Goal: Task Accomplishment & Management: Use online tool/utility

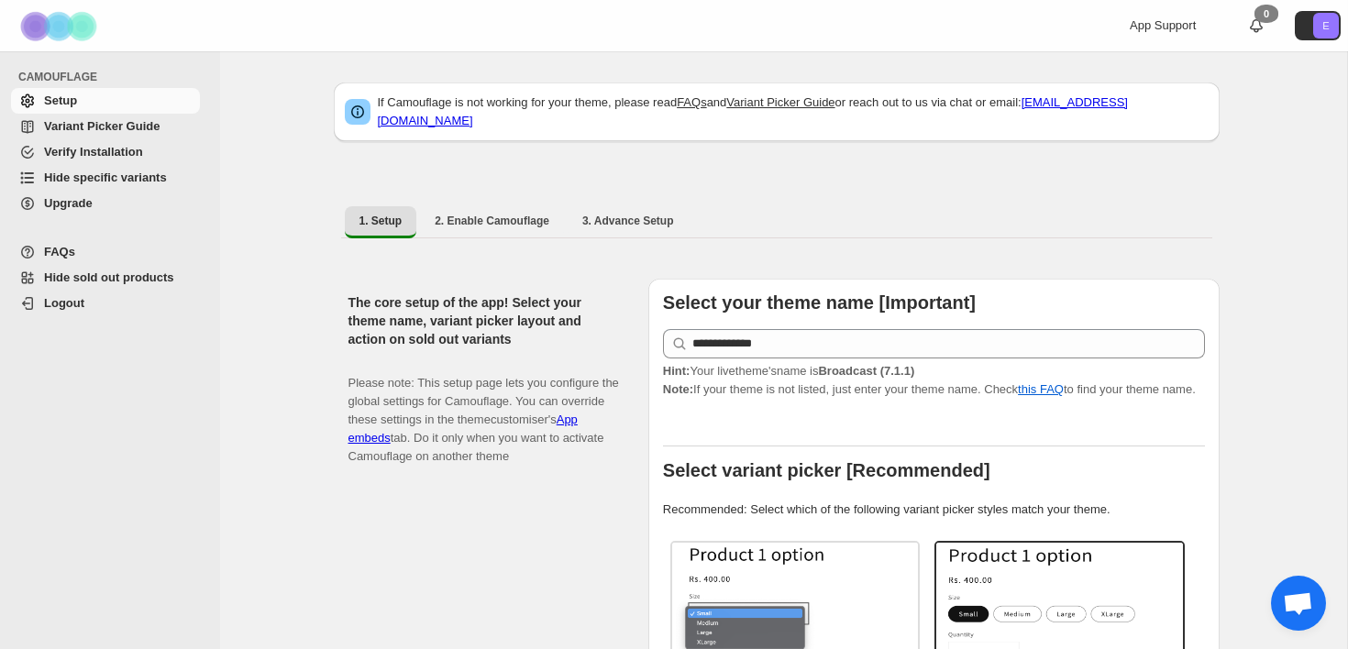
click at [138, 186] on span "Hide specific variants" at bounding box center [120, 178] width 152 height 18
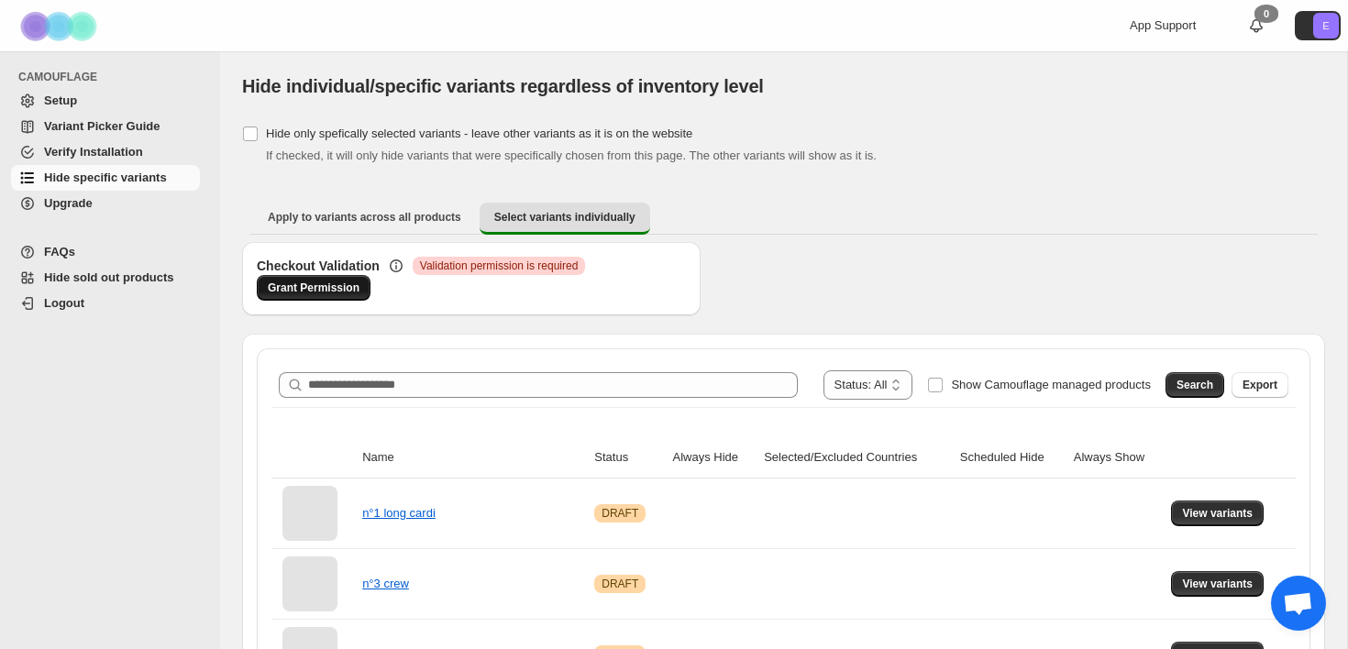
click at [311, 291] on span "Grant Permission" at bounding box center [314, 288] width 92 height 15
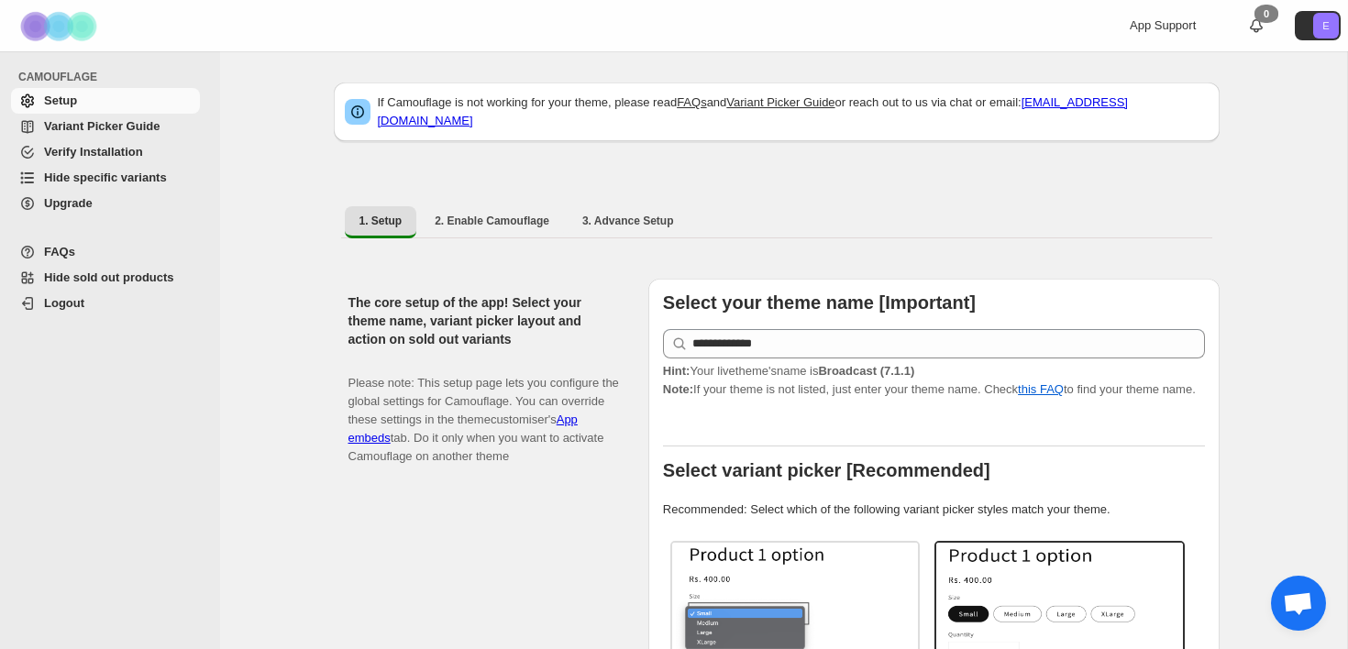
click at [146, 182] on span "Hide specific variants" at bounding box center [105, 178] width 123 height 14
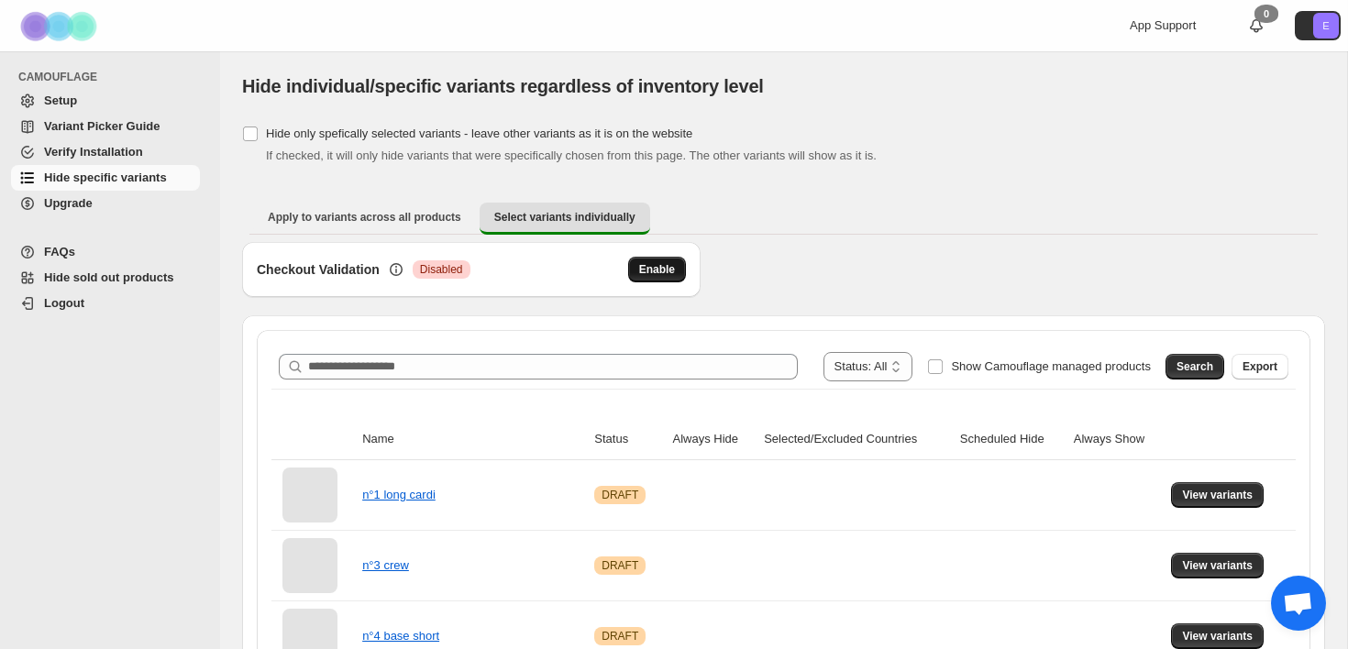
click at [657, 273] on span "Enable" at bounding box center [657, 269] width 36 height 15
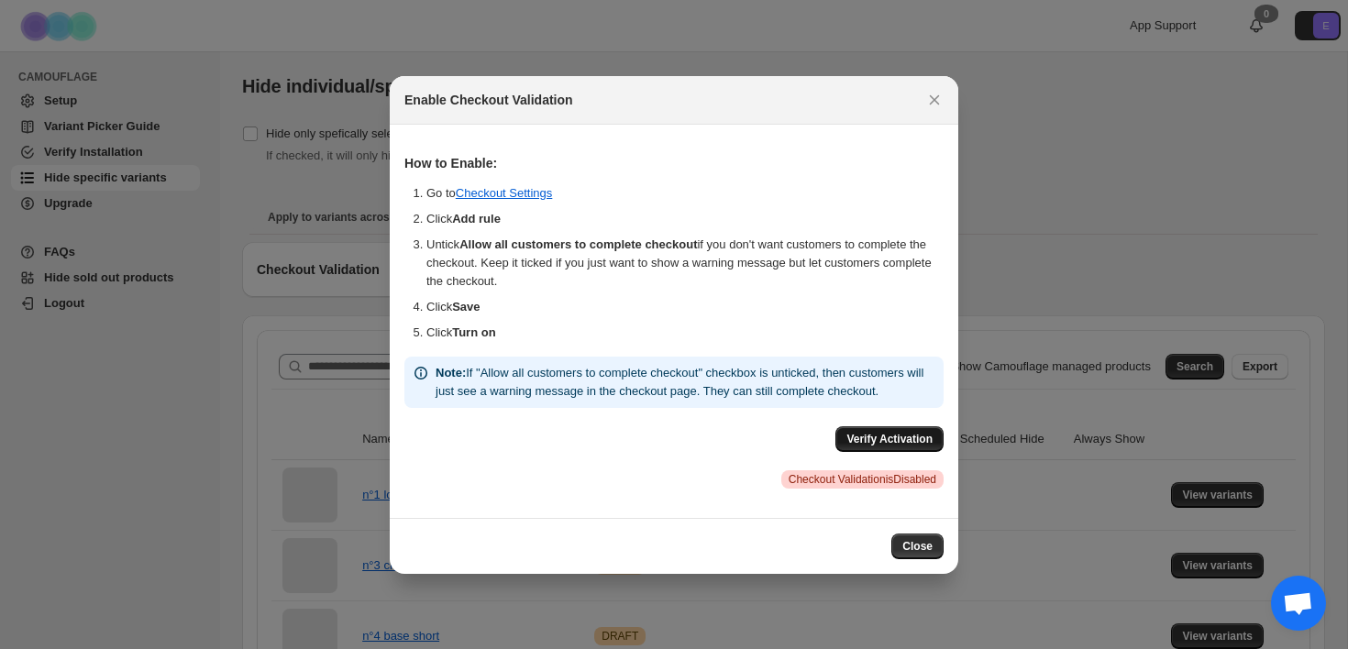
click at [900, 447] on span "Verify Activation" at bounding box center [889, 439] width 86 height 15
click at [942, 94] on icon "Close" at bounding box center [934, 100] width 18 height 18
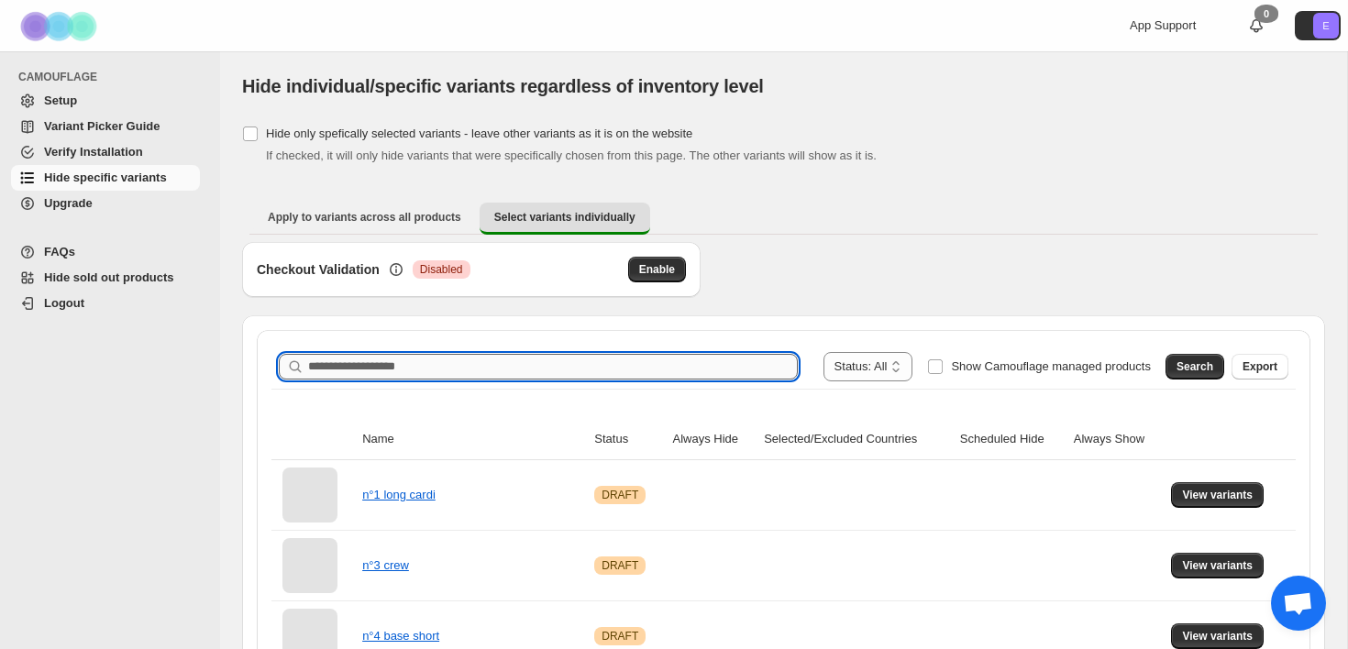
click at [431, 372] on input "Search product name" at bounding box center [553, 367] width 490 height 26
type input "*********"
click at [1190, 358] on button "Search" at bounding box center [1194, 367] width 59 height 26
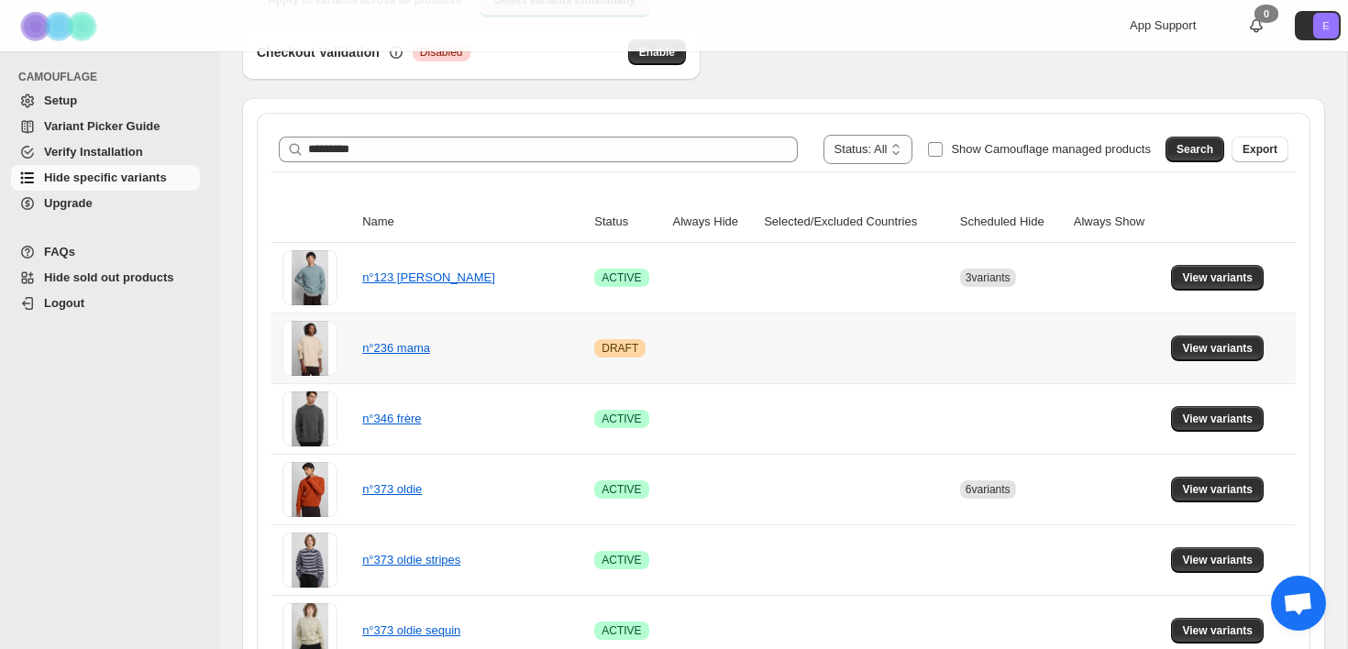
scroll to position [226, 0]
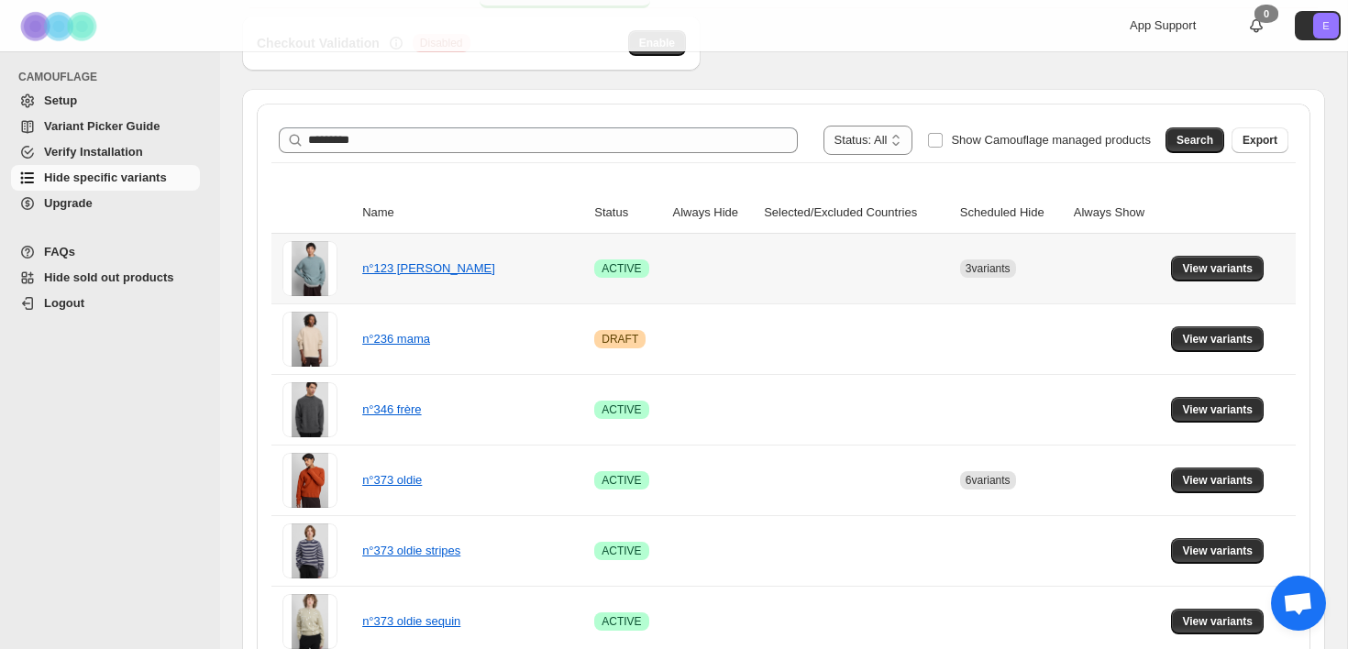
click at [488, 271] on div "n°123 [PERSON_NAME]" at bounding box center [453, 269] width 183 height 18
click at [451, 272] on link "n°123 [PERSON_NAME]" at bounding box center [428, 268] width 133 height 14
click at [1231, 275] on span "View variants" at bounding box center [1217, 268] width 71 height 15
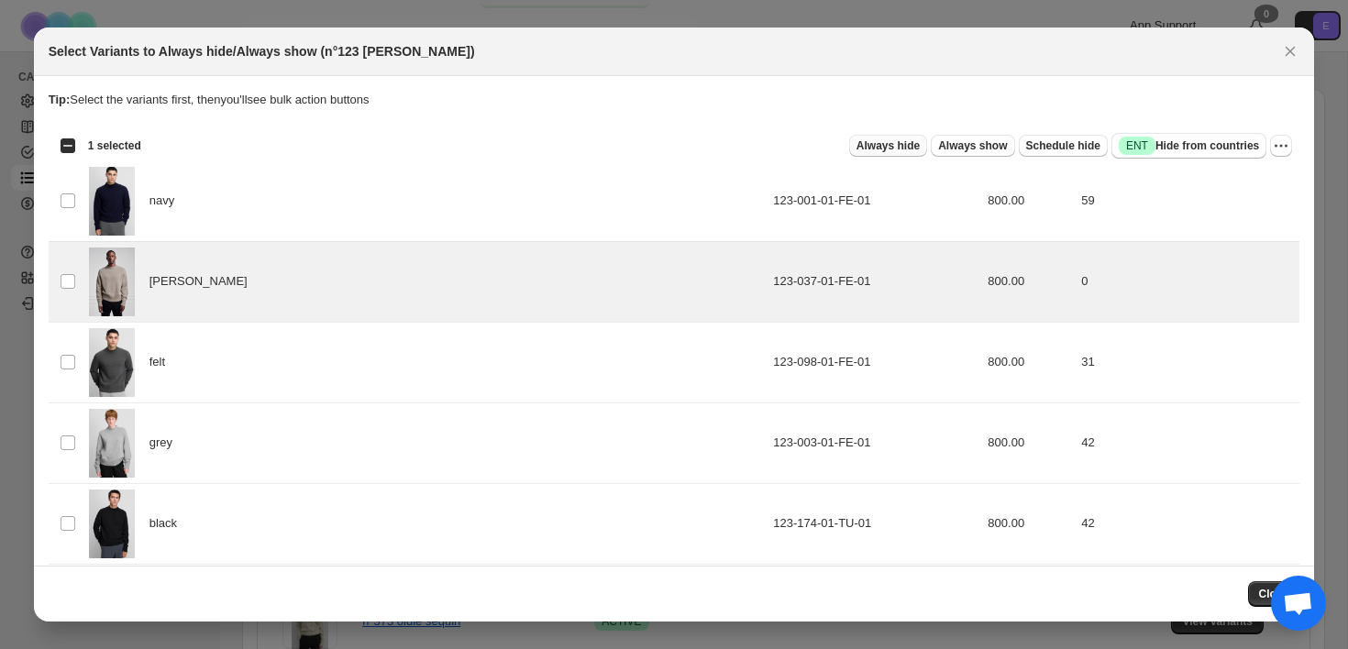
click at [906, 147] on span "Always hide" at bounding box center [887, 145] width 63 height 15
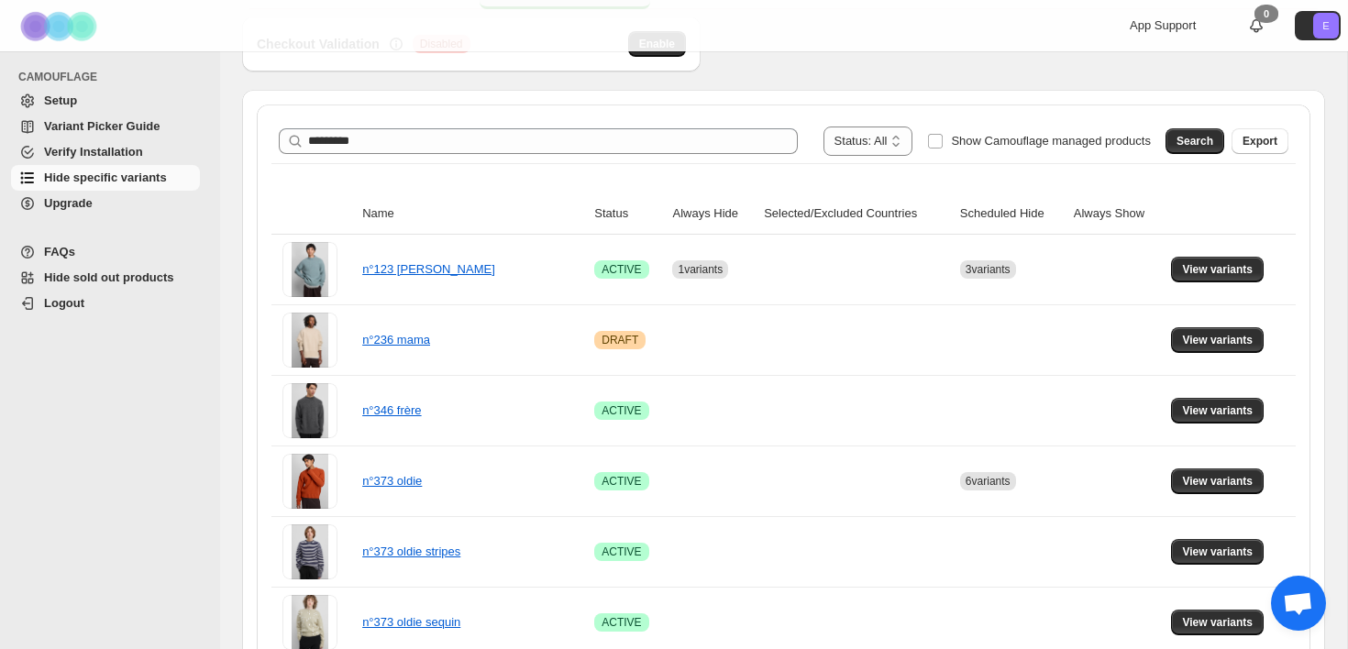
scroll to position [305, 0]
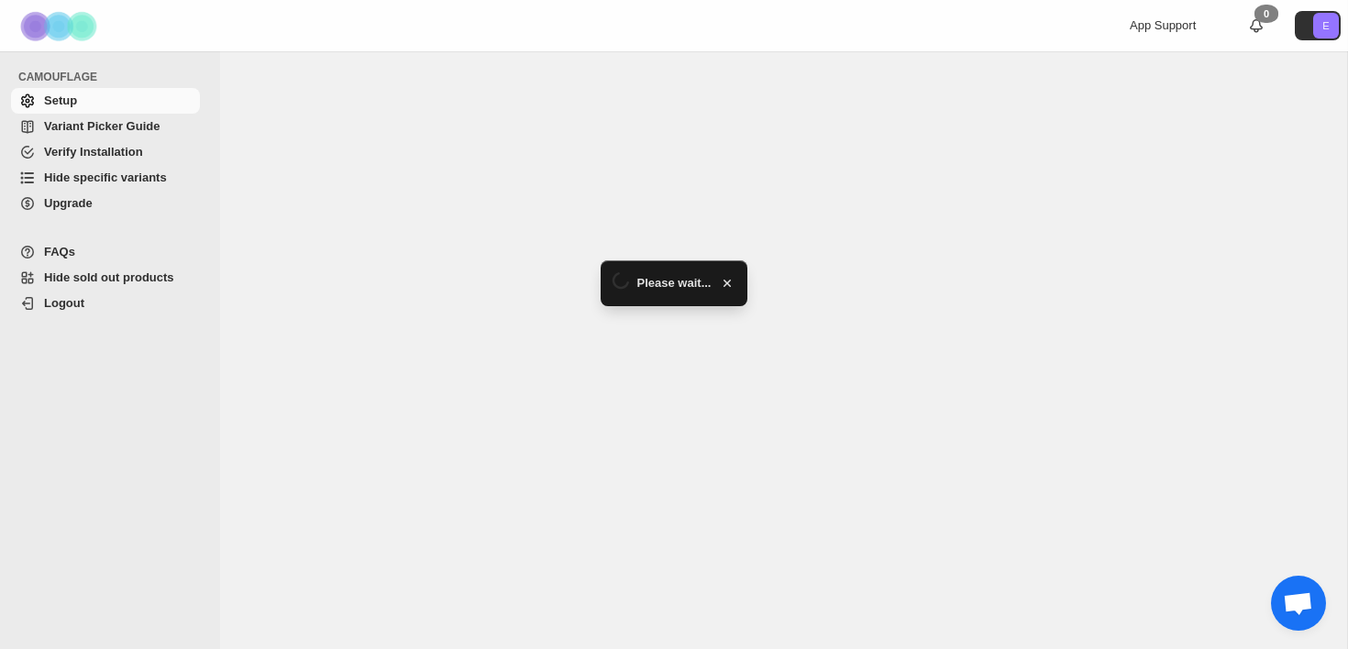
click at [127, 182] on span "Hide specific variants" at bounding box center [105, 178] width 123 height 14
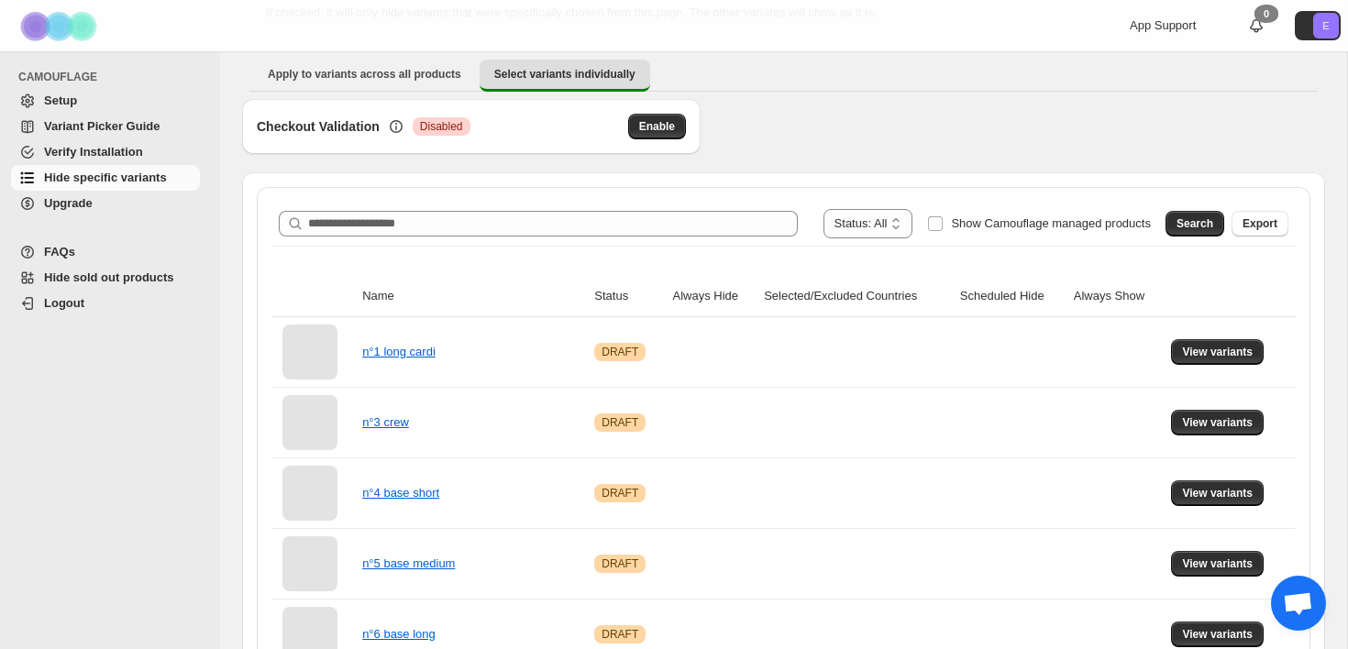
scroll to position [148, 0]
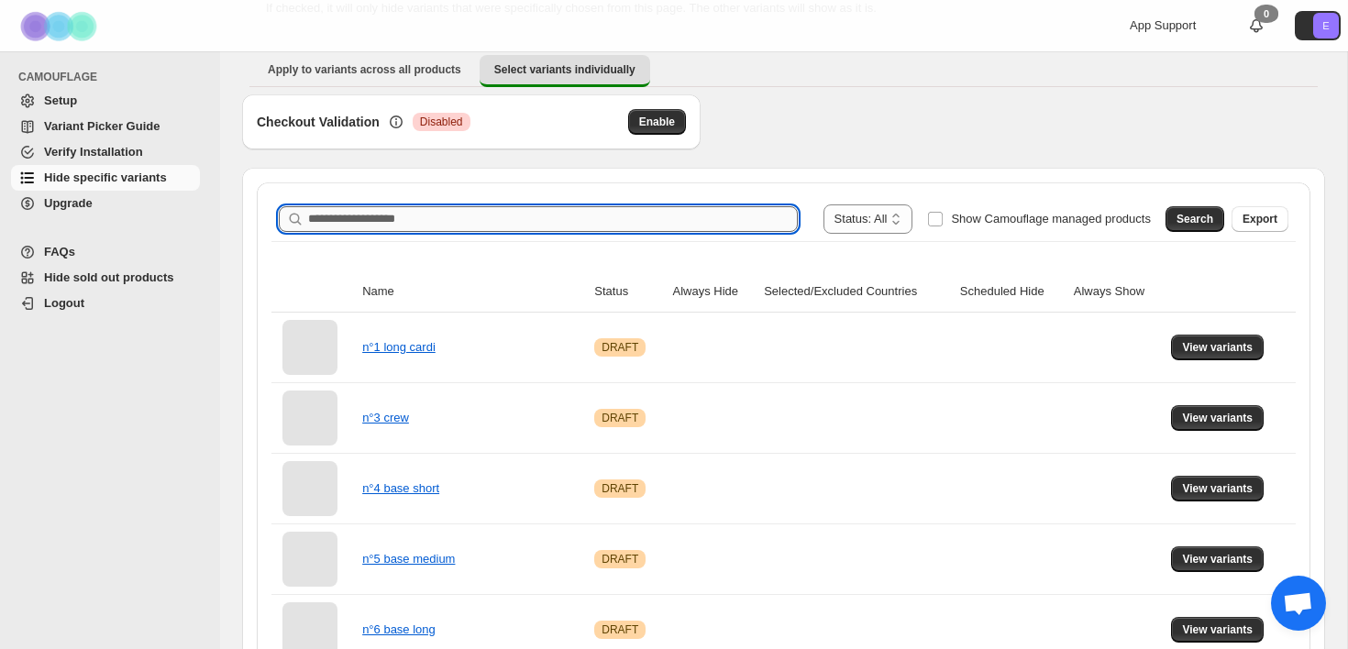
click at [709, 215] on input "Search product name" at bounding box center [553, 219] width 490 height 26
type input "******"
click at [1197, 216] on span "Search" at bounding box center [1194, 219] width 37 height 15
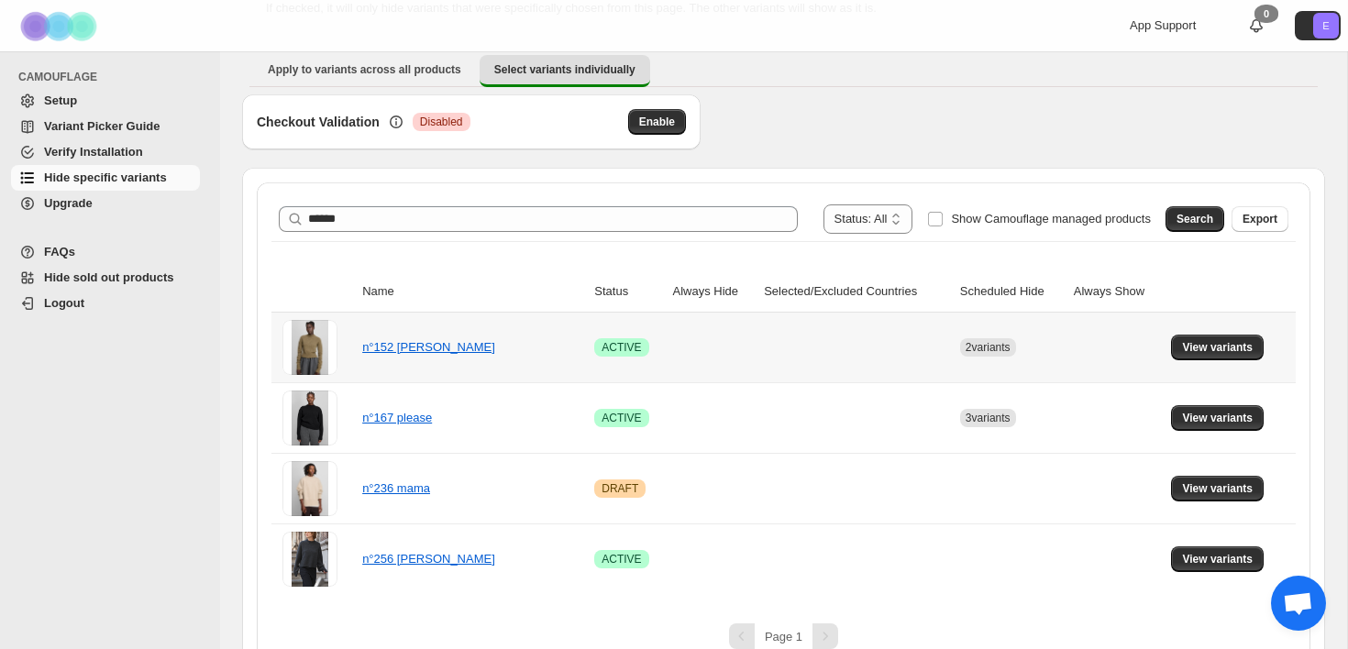
scroll to position [177, 0]
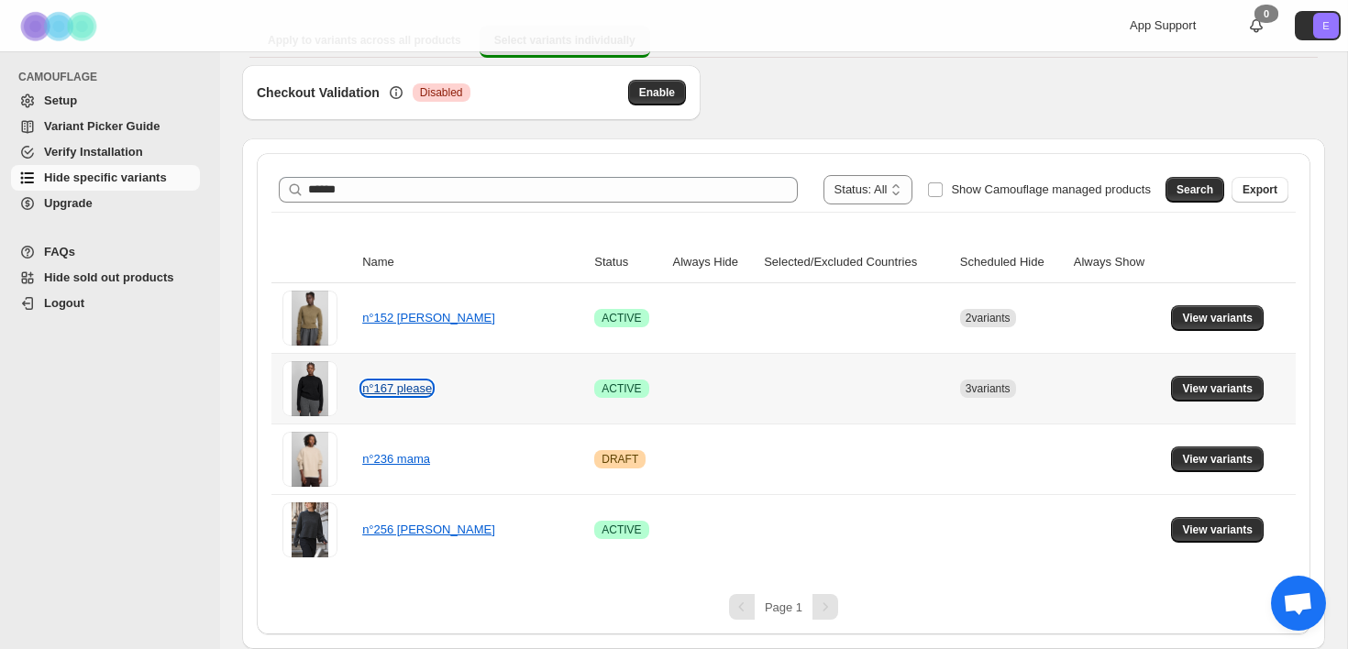
click at [384, 388] on link "n°167 please" at bounding box center [397, 388] width 70 height 14
click at [1258, 392] on button "View variants" at bounding box center [1217, 389] width 93 height 26
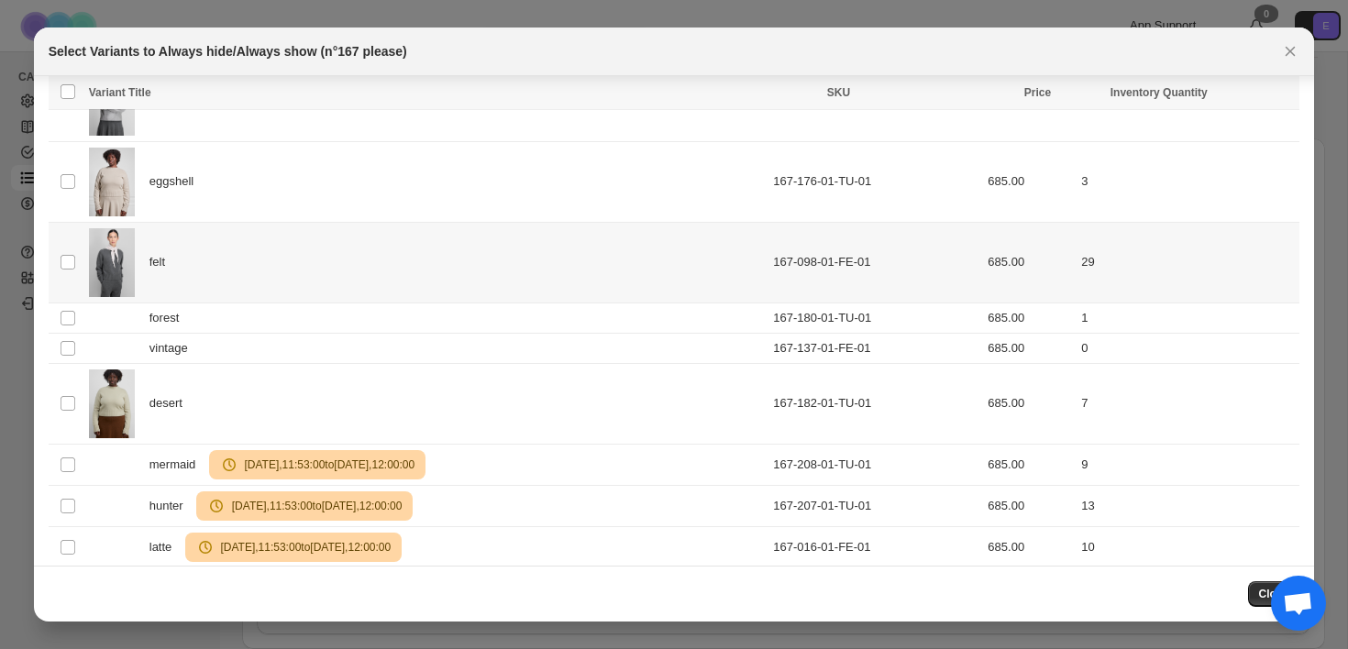
scroll to position [600, 0]
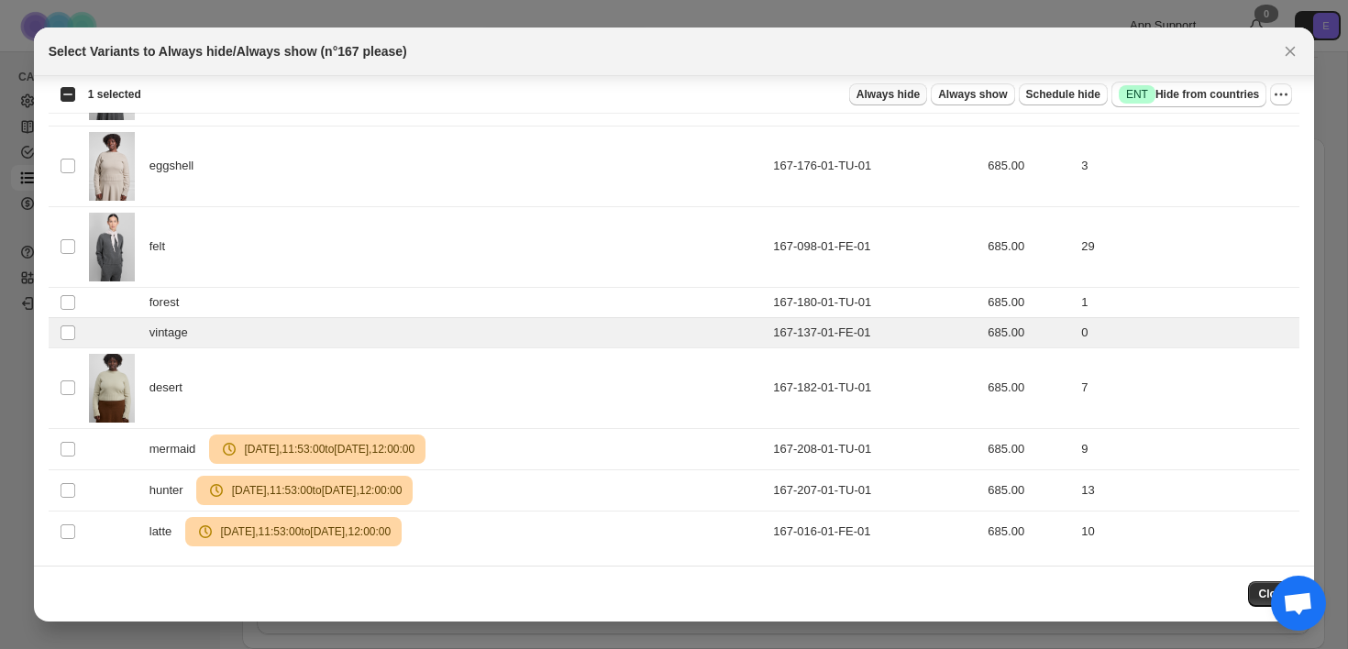
click at [891, 96] on span "Always hide" at bounding box center [887, 94] width 63 height 15
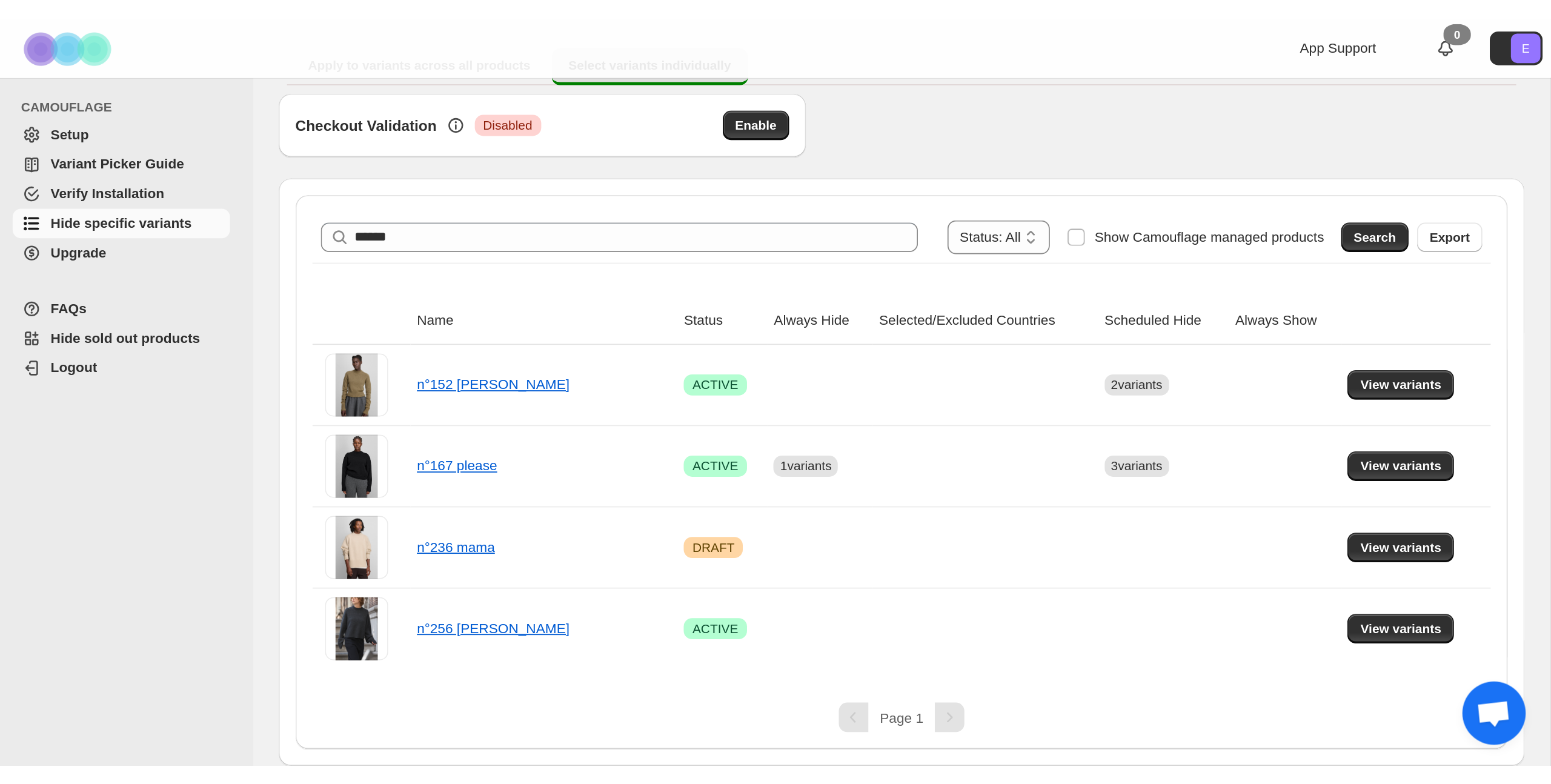
scroll to position [0, 0]
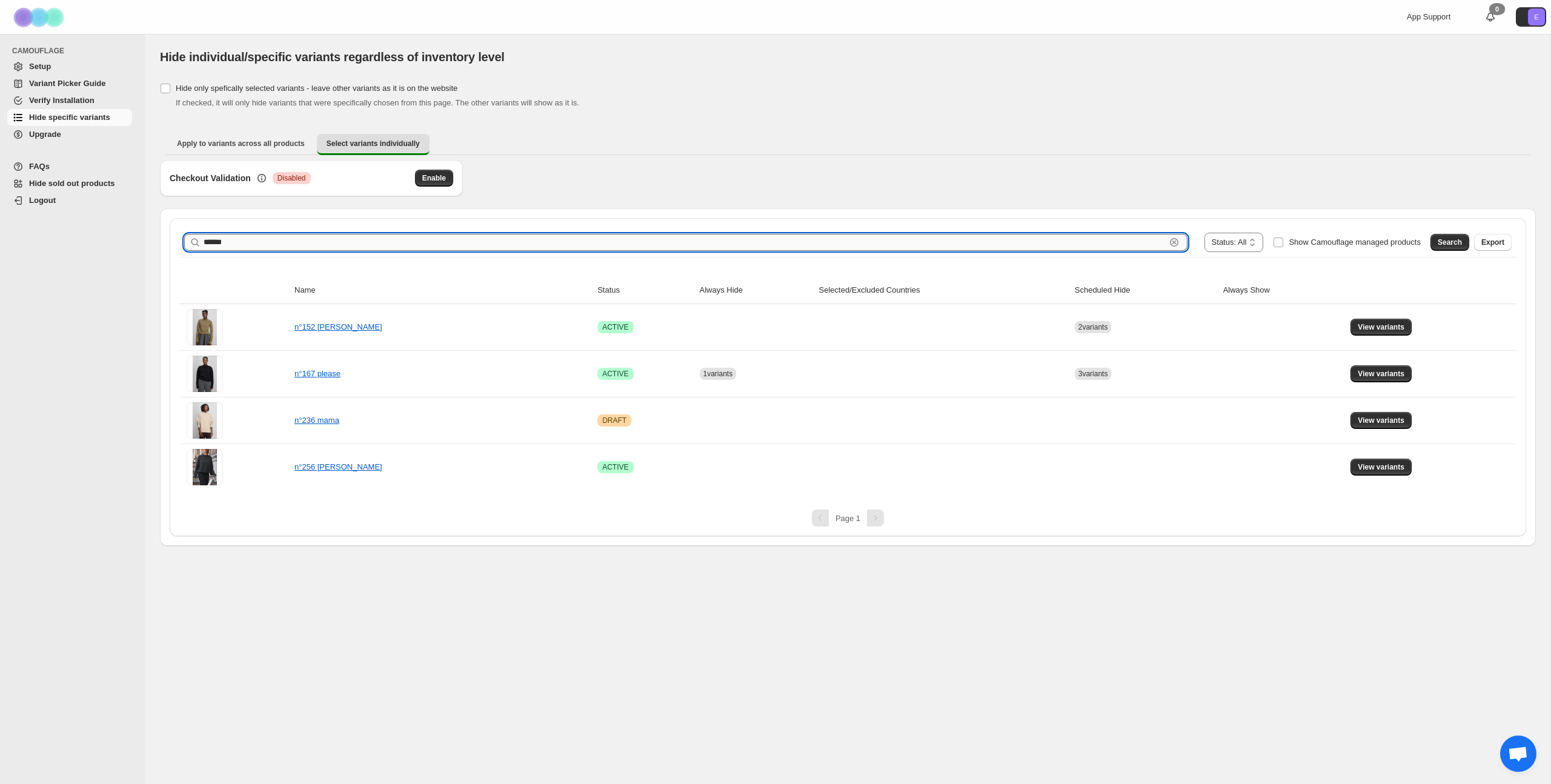
click at [219, 240] on input "******" at bounding box center [685, 242] width 962 height 17
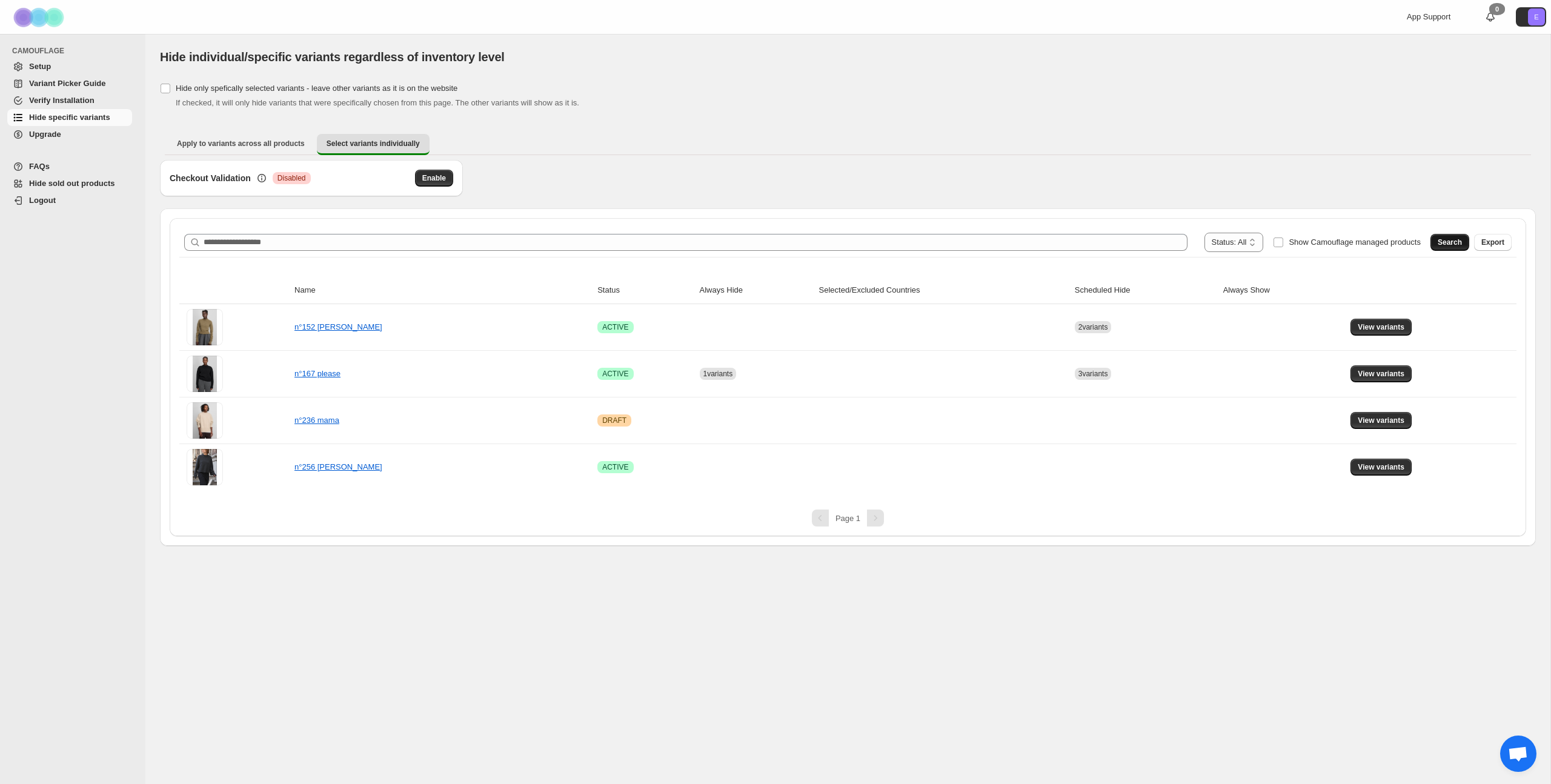
click at [890, 240] on span "Search" at bounding box center [1450, 242] width 24 height 10
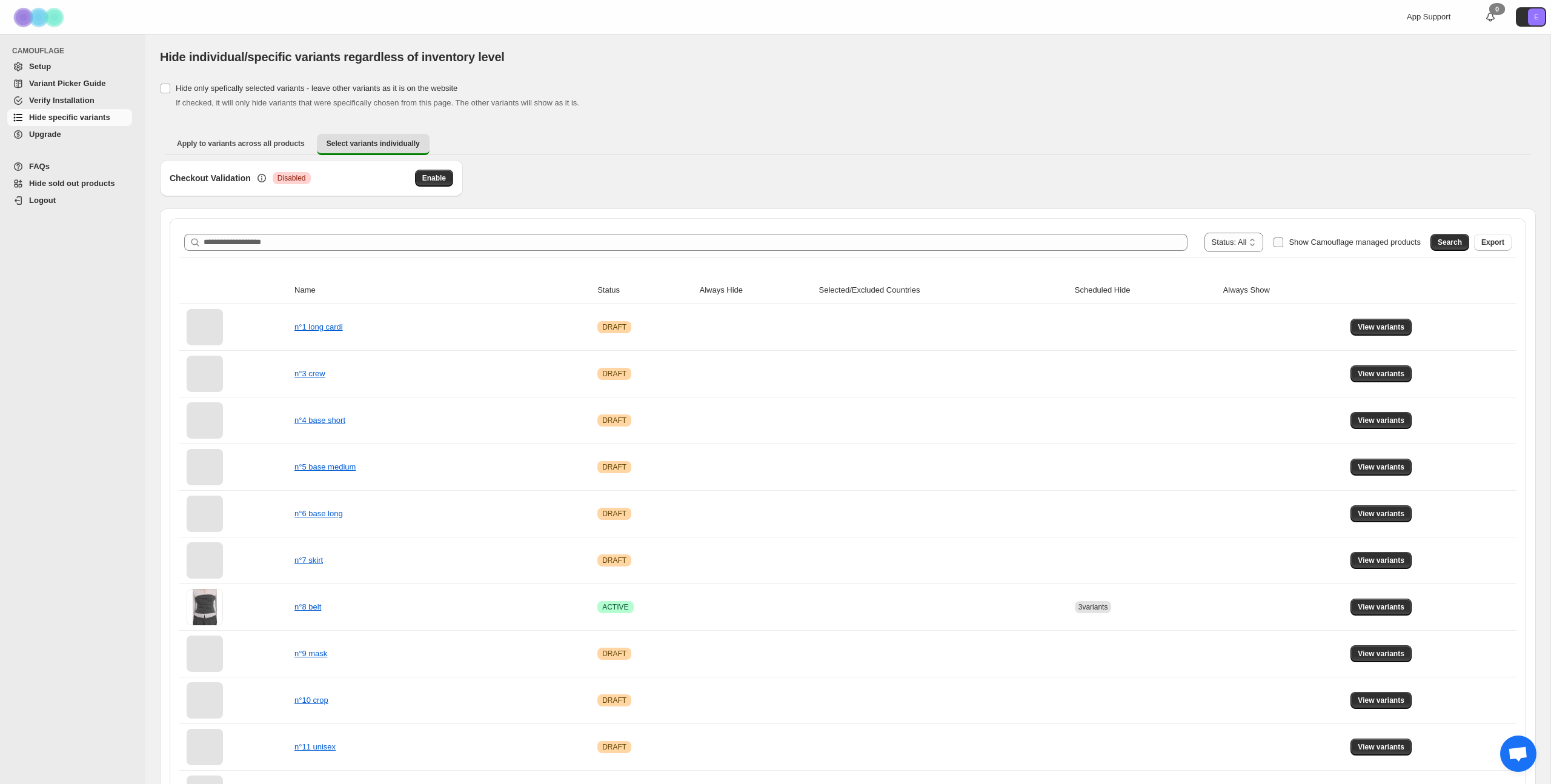
click at [890, 240] on span "Show Camouflage managed products" at bounding box center [1355, 242] width 132 height 9
click at [890, 242] on span "Search" at bounding box center [1450, 242] width 24 height 10
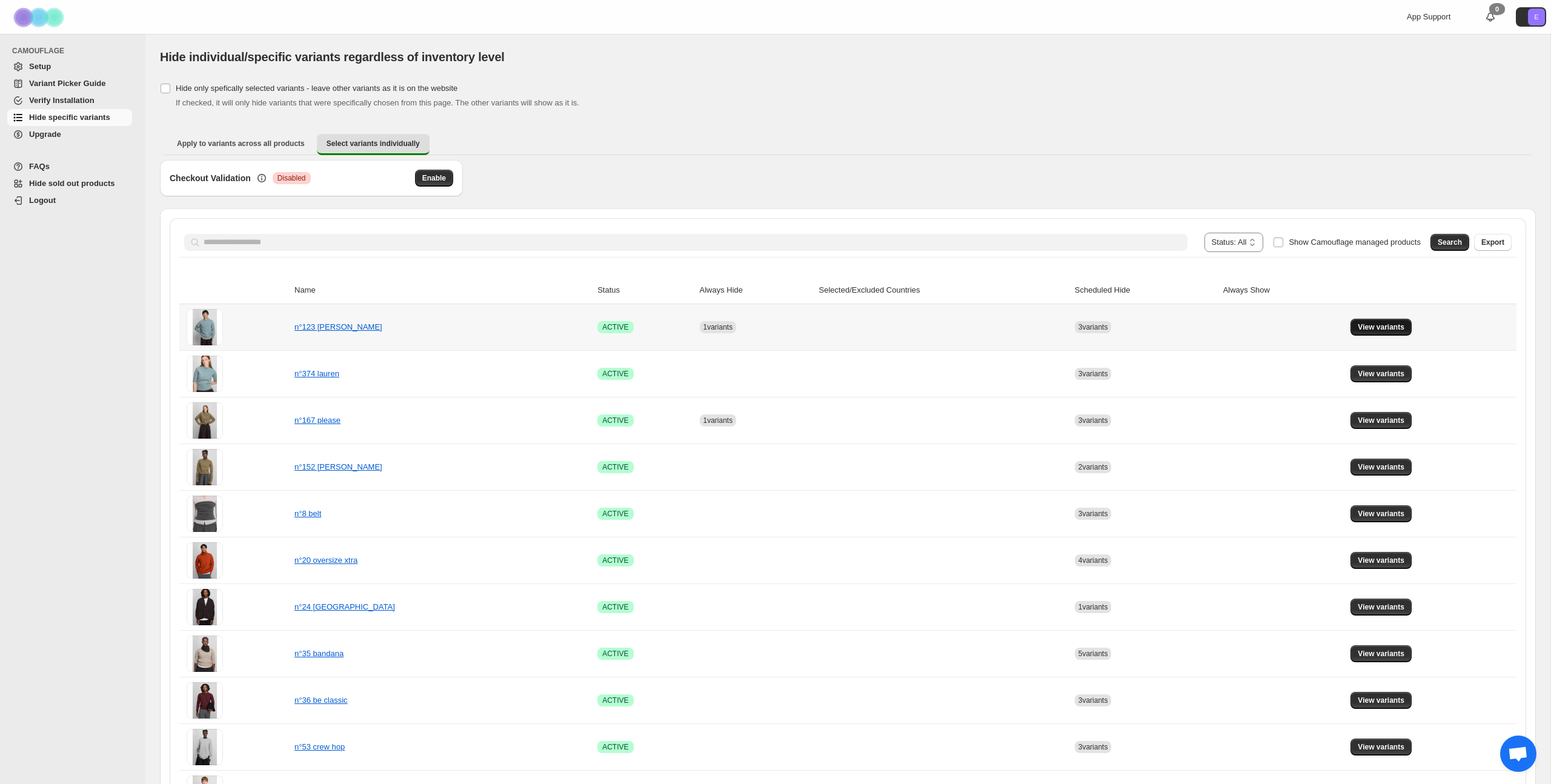
drag, startPoint x: 1361, startPoint y: 319, endPoint x: 1377, endPoint y: 323, distance: 16.5
click at [890, 320] on button "View variants" at bounding box center [1381, 327] width 61 height 17
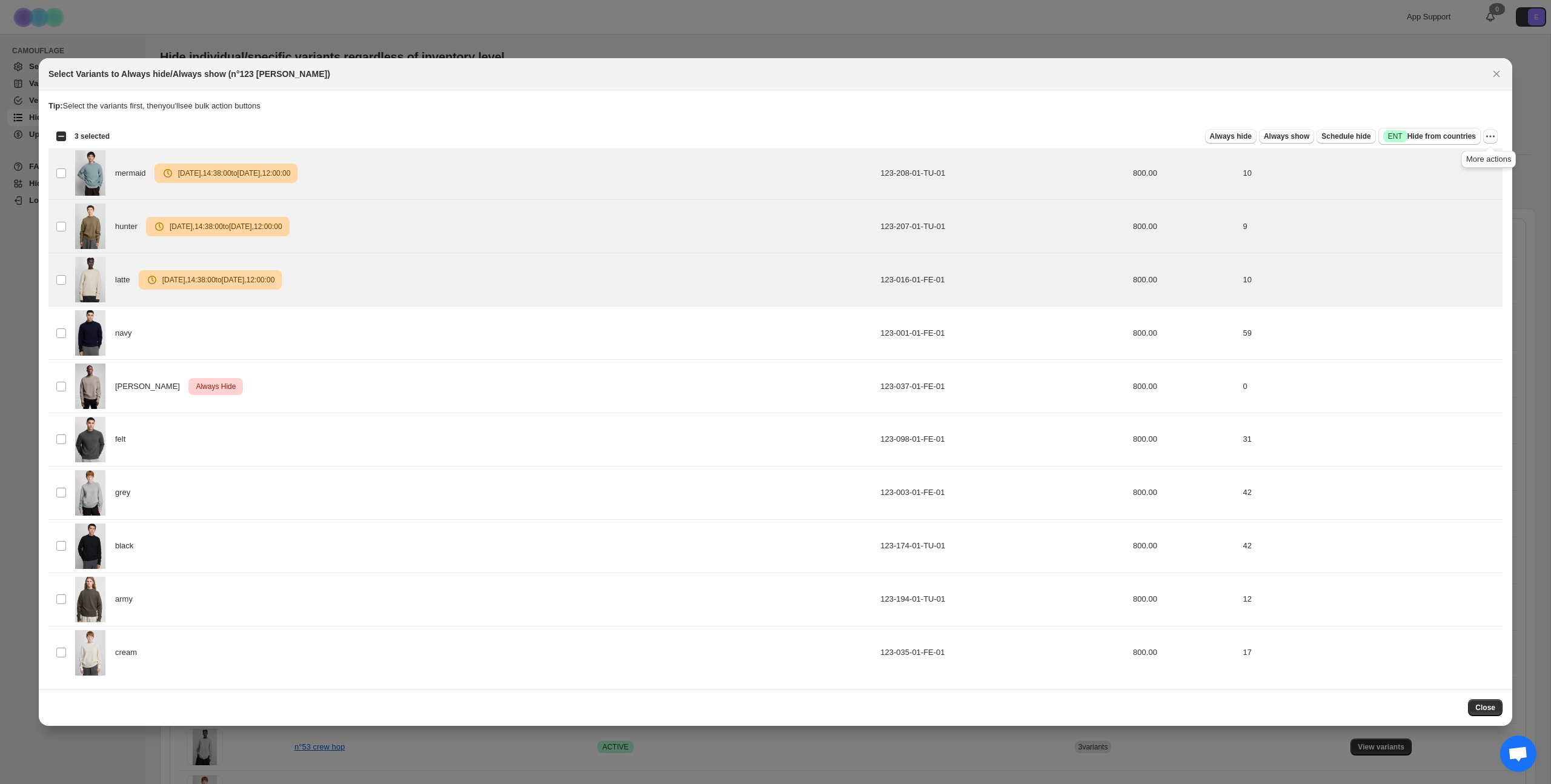
click at [890, 135] on icon "More actions" at bounding box center [1491, 136] width 12 height 12
click at [890, 205] on span "Undo scheduled hide" at bounding box center [1440, 201] width 74 height 9
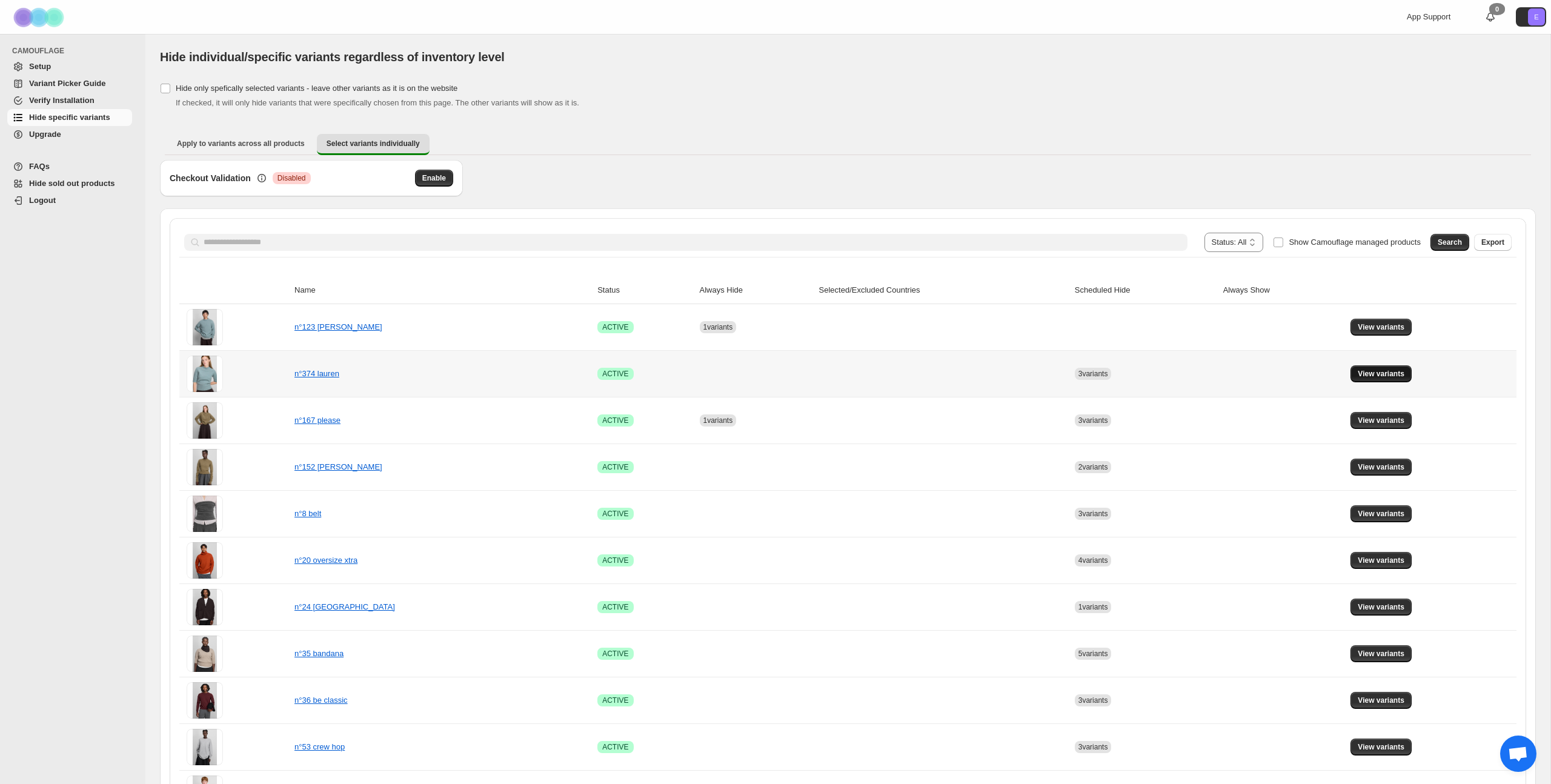
click at [890, 376] on span "View variants" at bounding box center [1381, 373] width 47 height 10
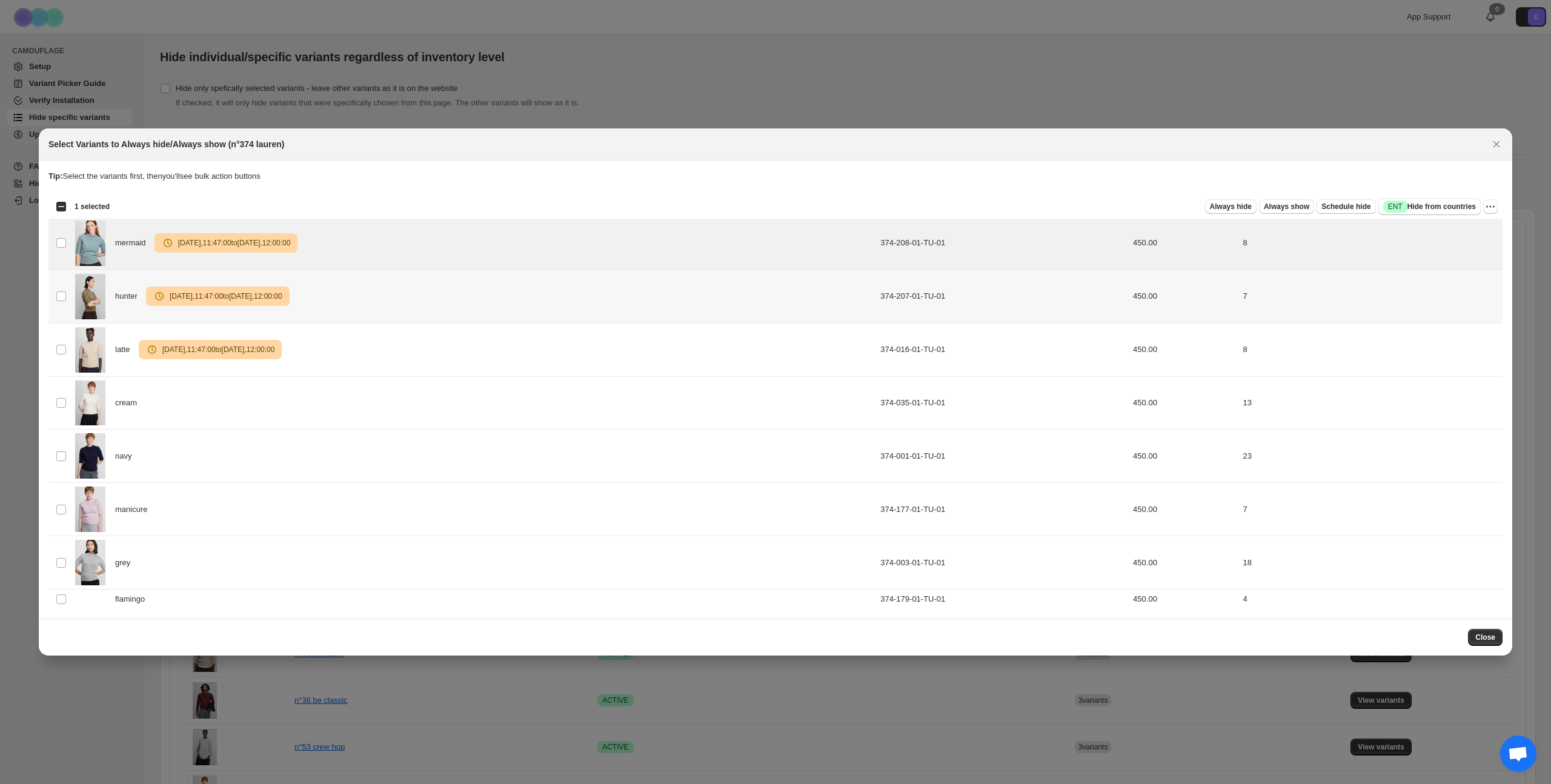
click at [57, 287] on td "Select product variant" at bounding box center [59, 296] width 23 height 53
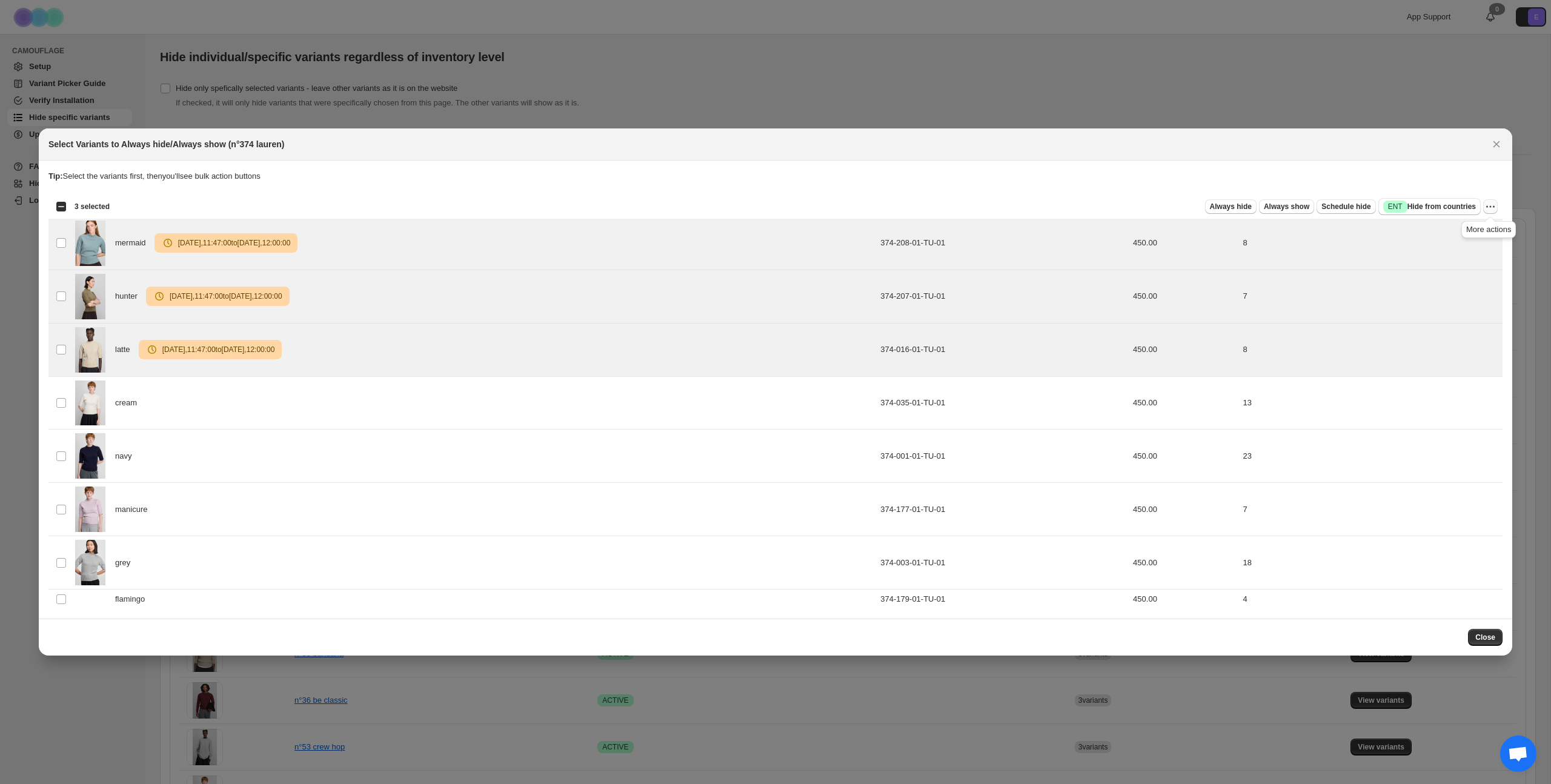
click at [890, 210] on icon "More actions" at bounding box center [1491, 207] width 12 height 12
click at [890, 267] on span "Undo scheduled hide" at bounding box center [1440, 271] width 74 height 9
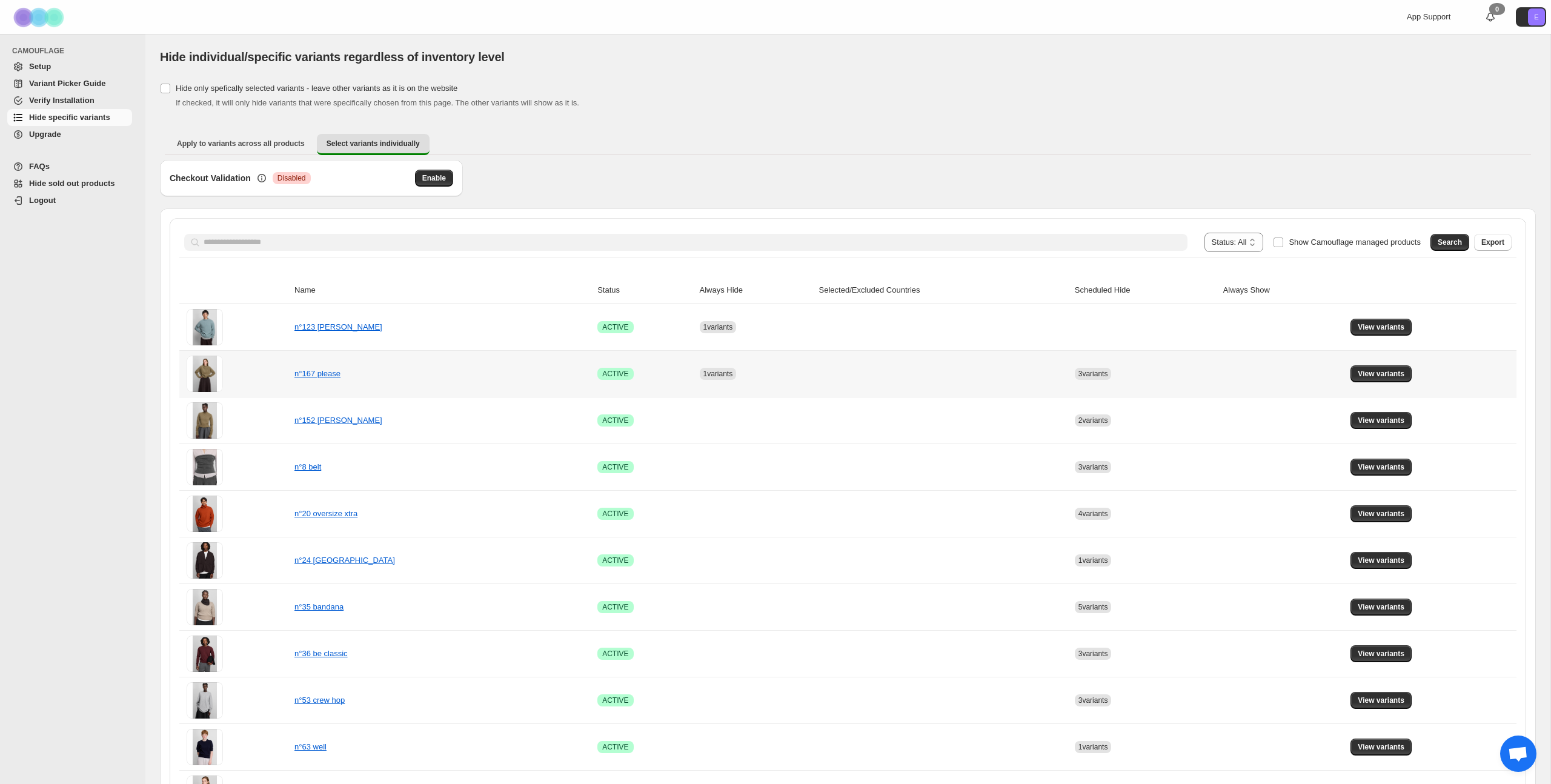
click at [340, 378] on div "n°167 please" at bounding box center [355, 374] width 121 height 12
click at [334, 376] on link "n°167 please" at bounding box center [318, 373] width 46 height 9
click at [890, 376] on span "View variants" at bounding box center [1381, 373] width 47 height 10
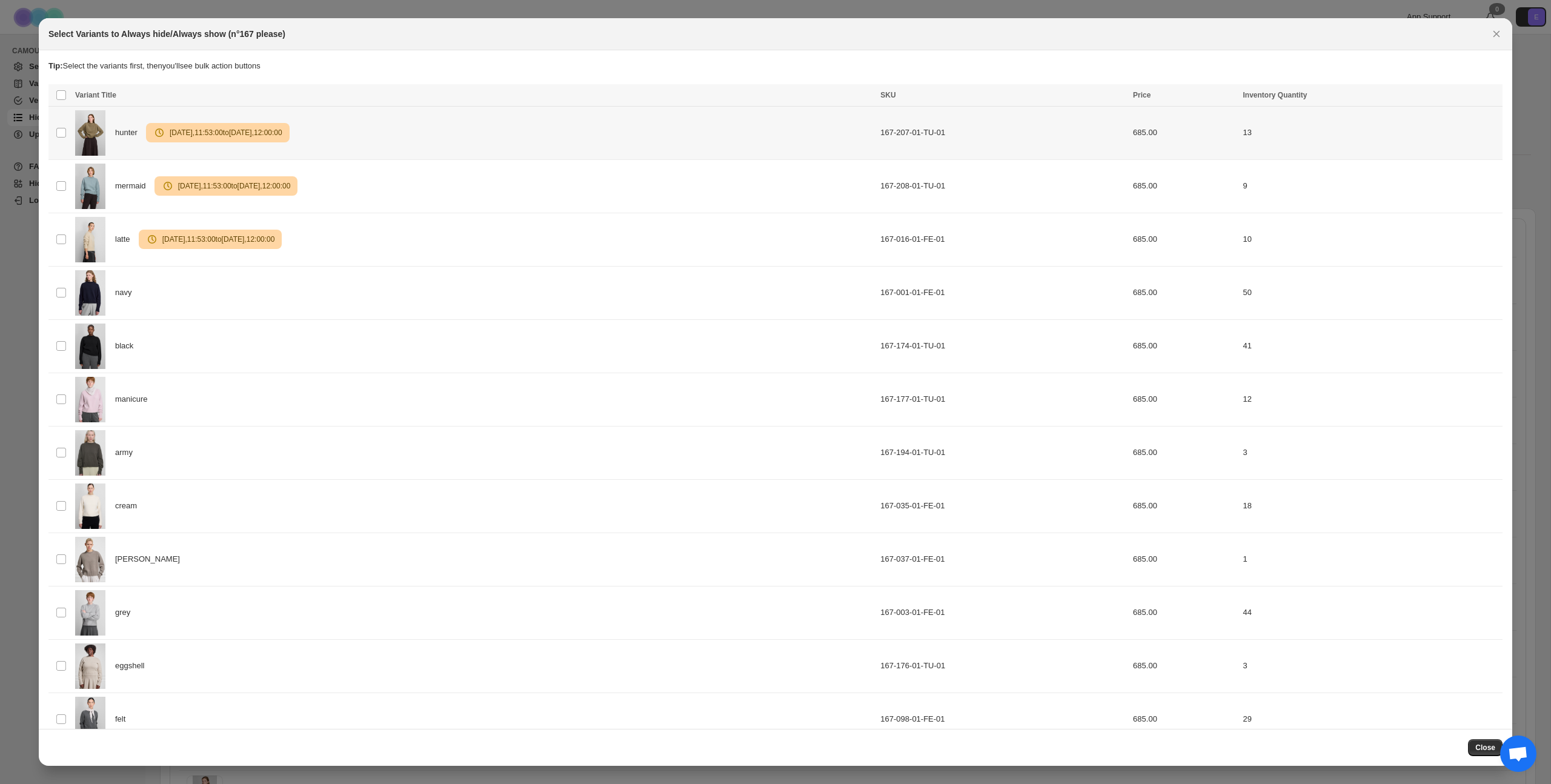
click at [75, 133] on img ":r2t:" at bounding box center [91, 133] width 30 height 46
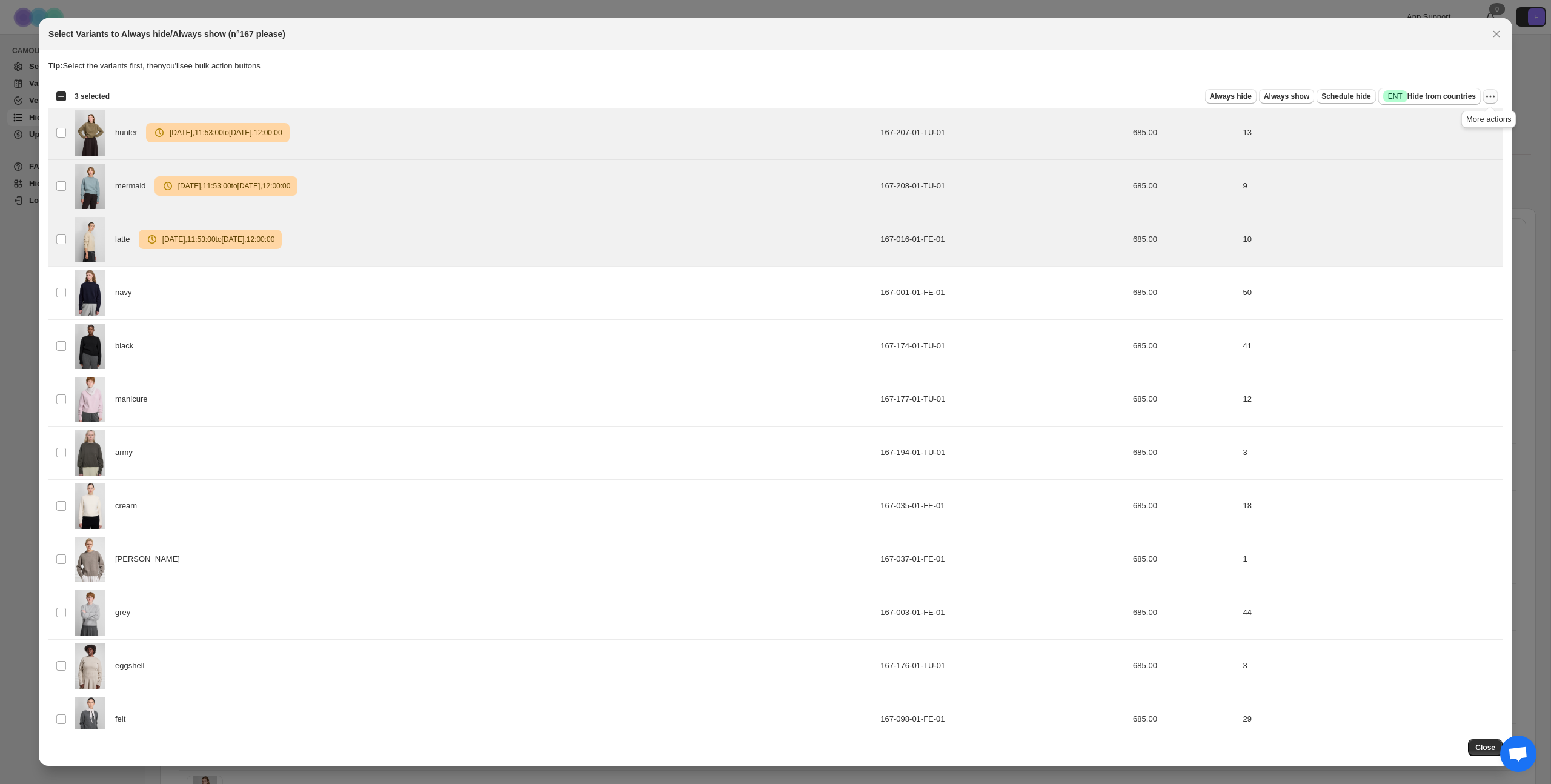
click at [890, 95] on icon "More actions" at bounding box center [1491, 96] width 12 height 12
drag, startPoint x: 1453, startPoint y: 164, endPoint x: 1454, endPoint y: 171, distance: 7.1
click at [890, 164] on span "Undo scheduled hide" at bounding box center [1440, 161] width 74 height 9
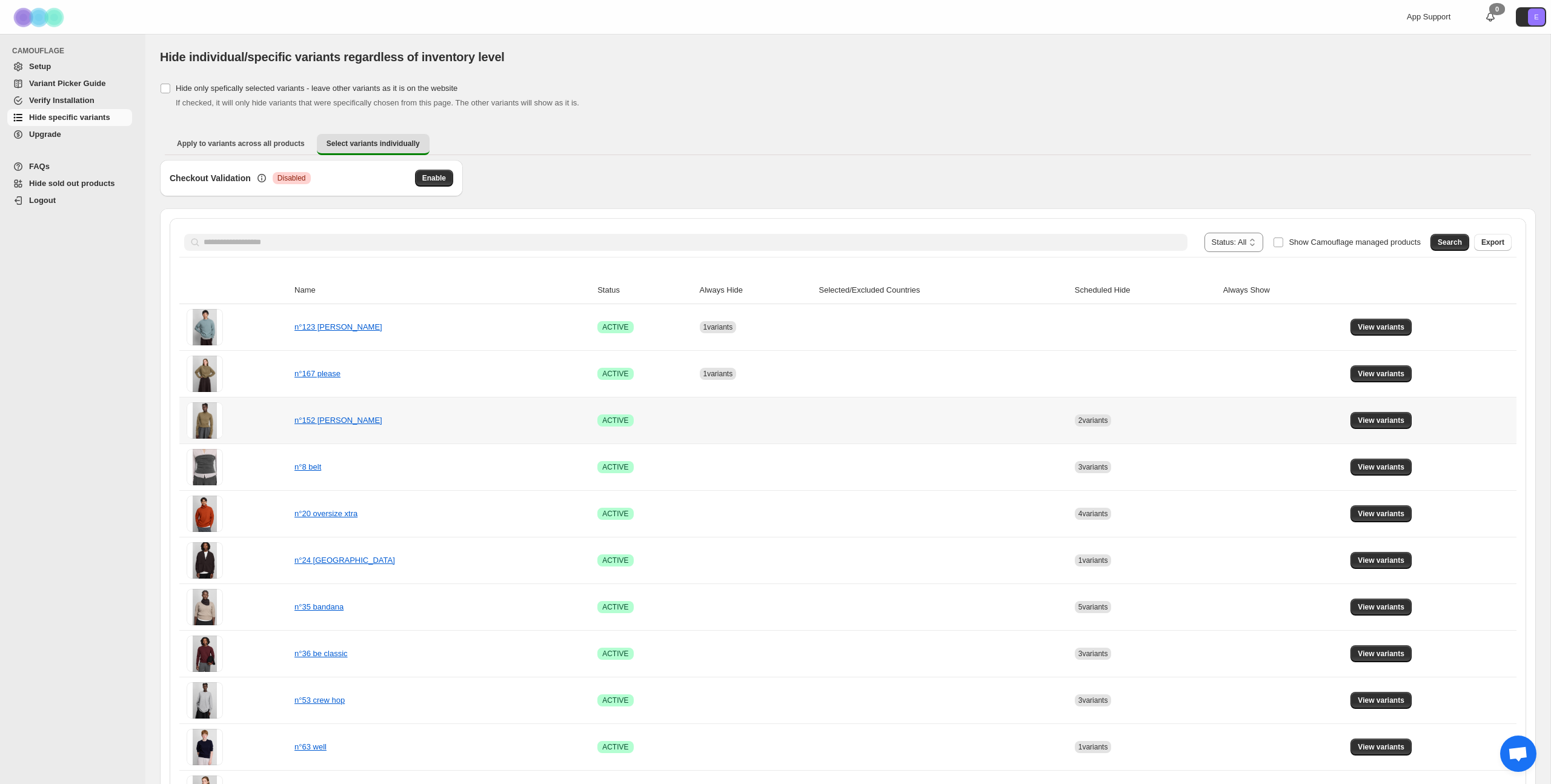
click at [249, 421] on div at bounding box center [237, 420] width 100 height 36
click at [890, 425] on button "View variants" at bounding box center [1381, 421] width 61 height 17
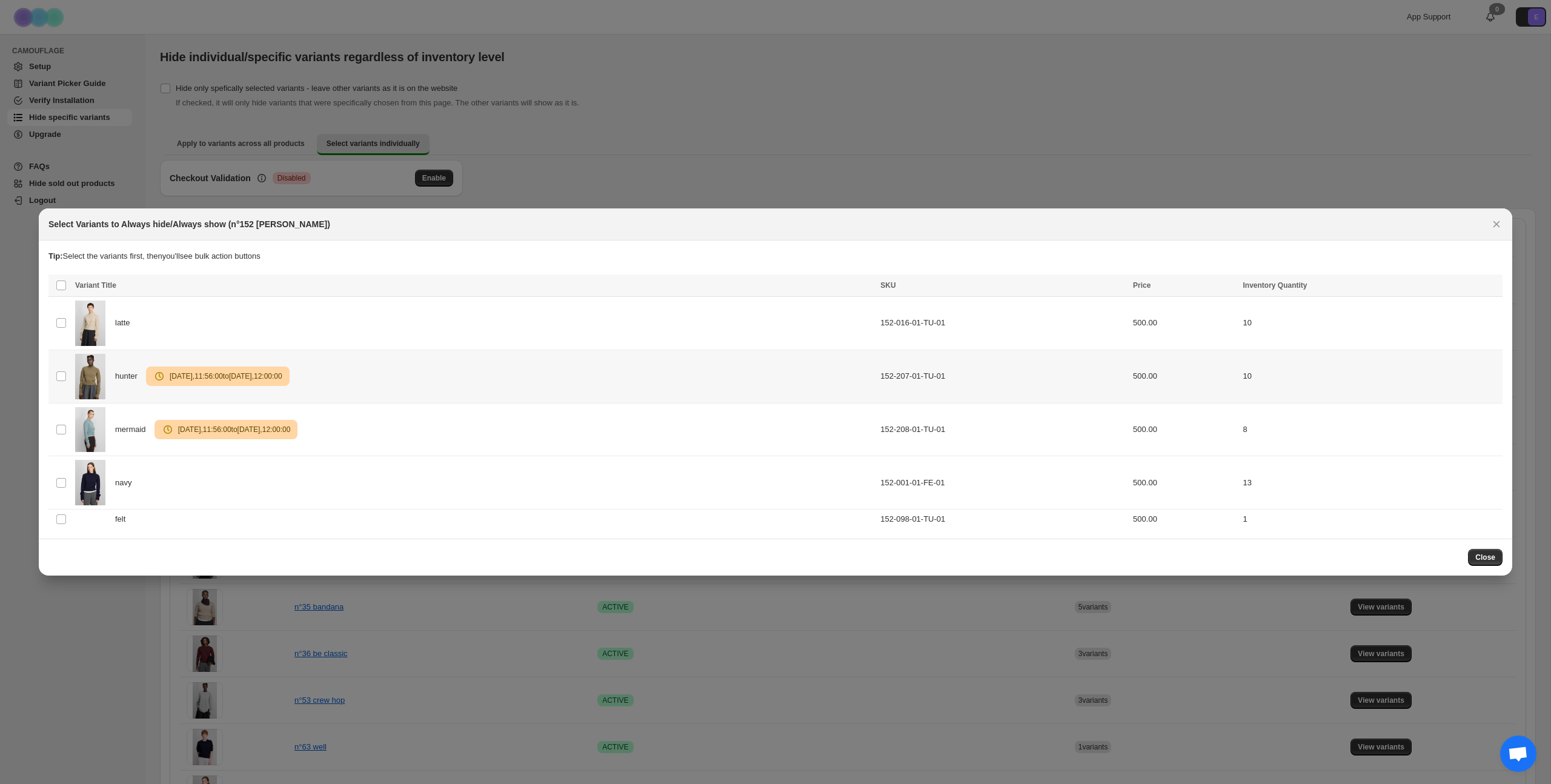
click at [67, 379] on td "Select product variant" at bounding box center [59, 376] width 23 height 53
click at [68, 428] on td "Select product variant" at bounding box center [59, 429] width 23 height 53
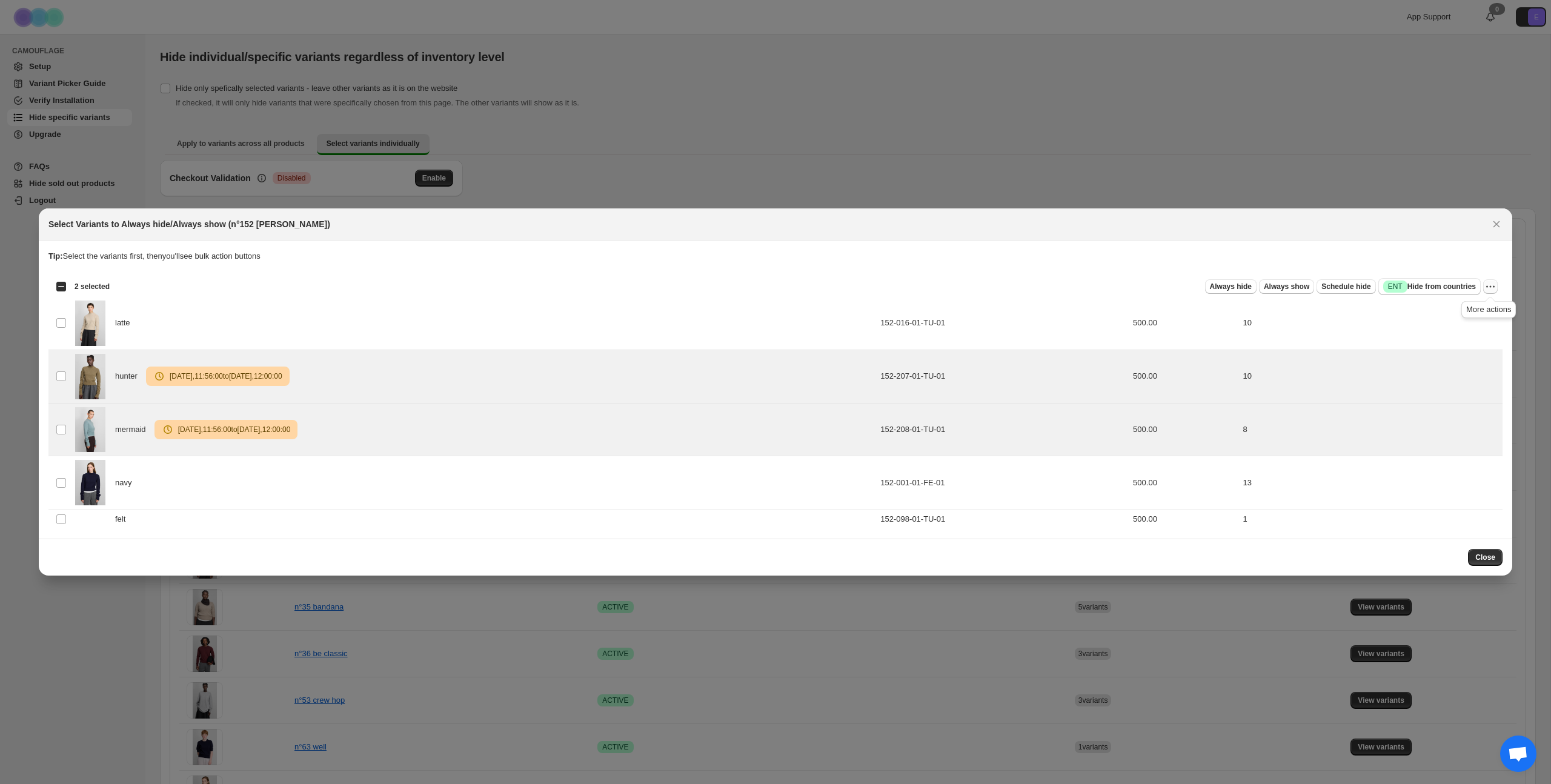
click at [890, 285] on icon "More actions" at bounding box center [1491, 287] width 12 height 12
click at [890, 349] on span "Undo scheduled hide" at bounding box center [1440, 351] width 74 height 9
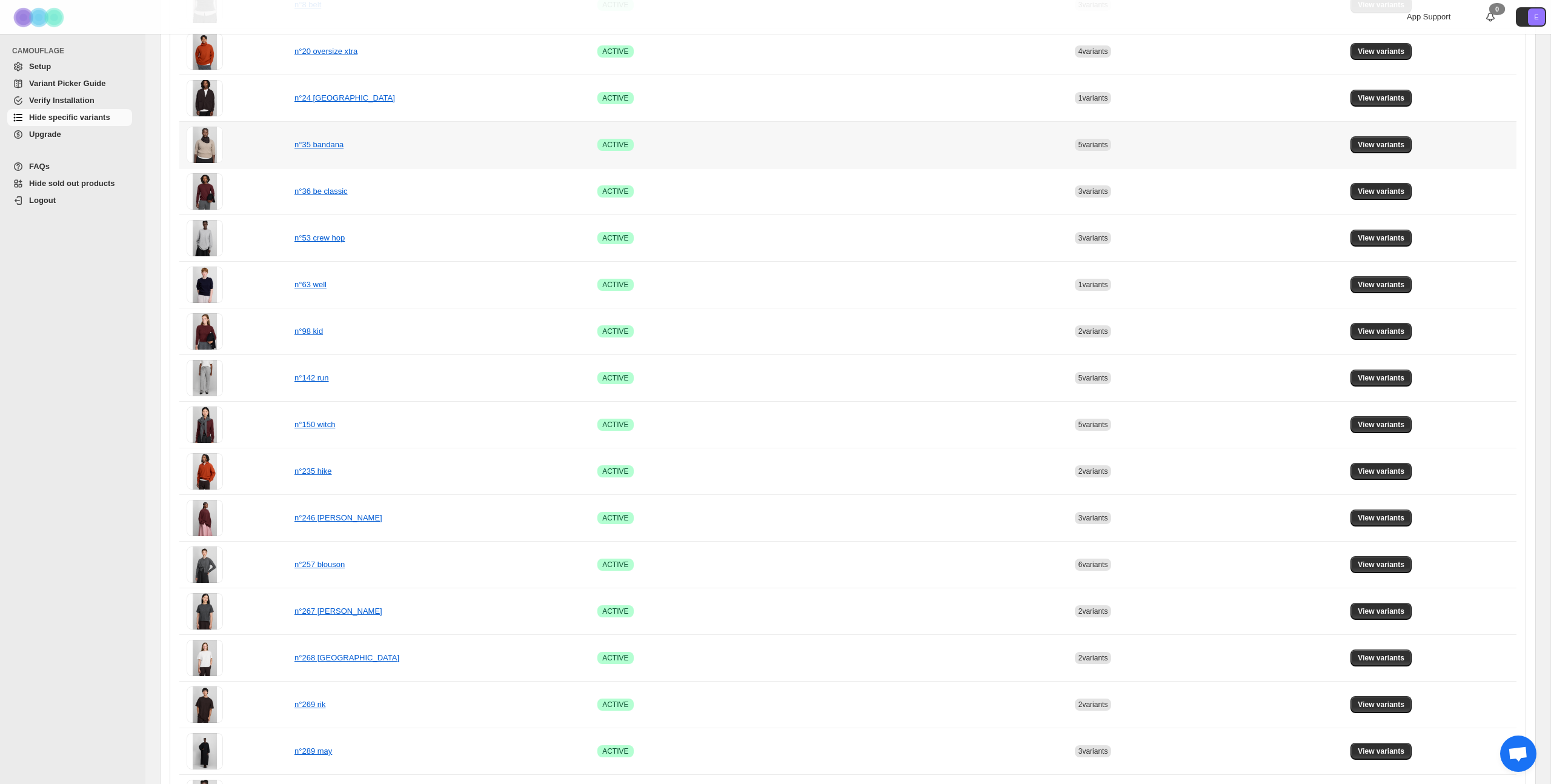
scroll to position [508, 0]
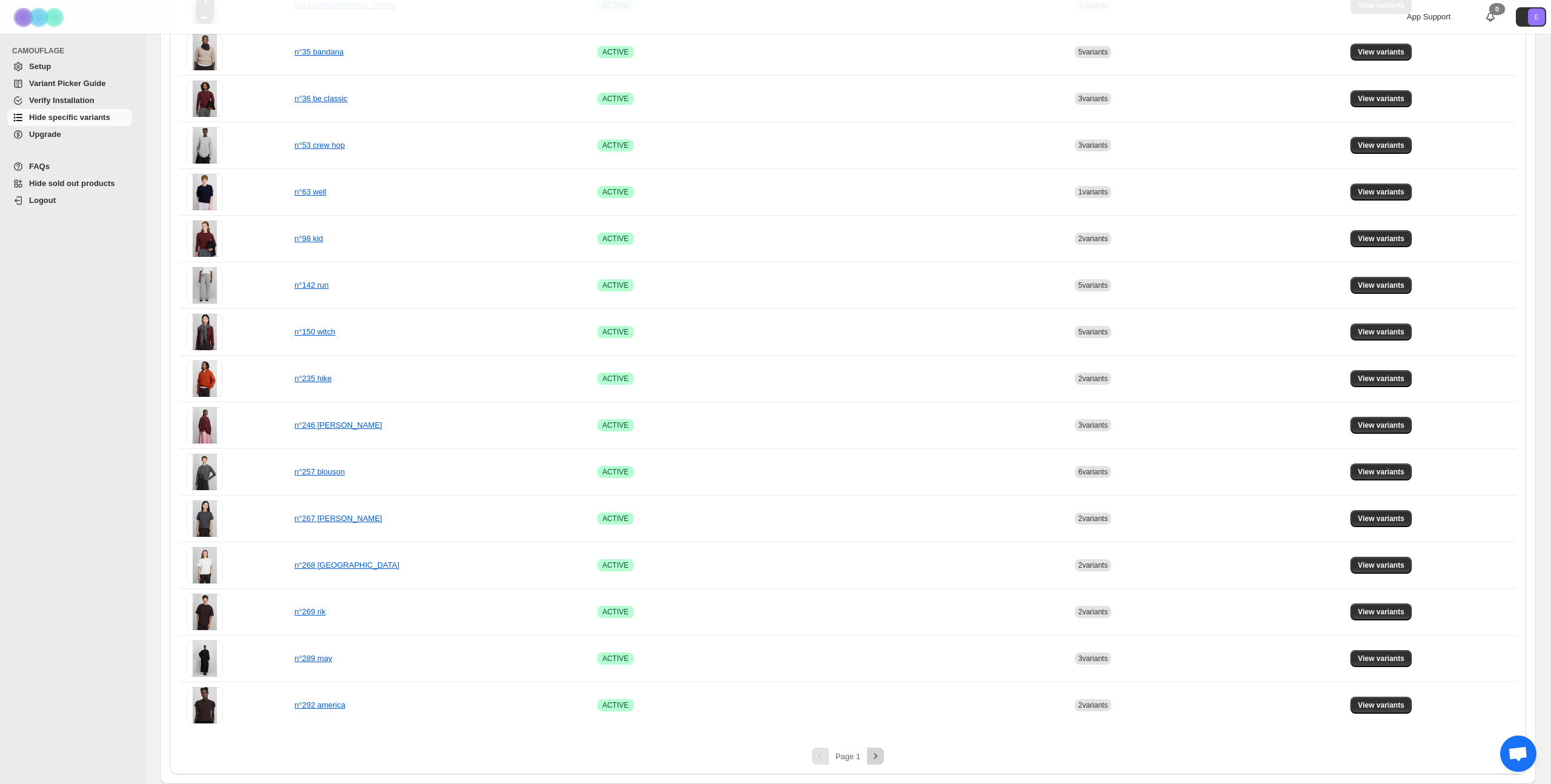
click at [873, 428] on icon "Next" at bounding box center [876, 756] width 12 height 12
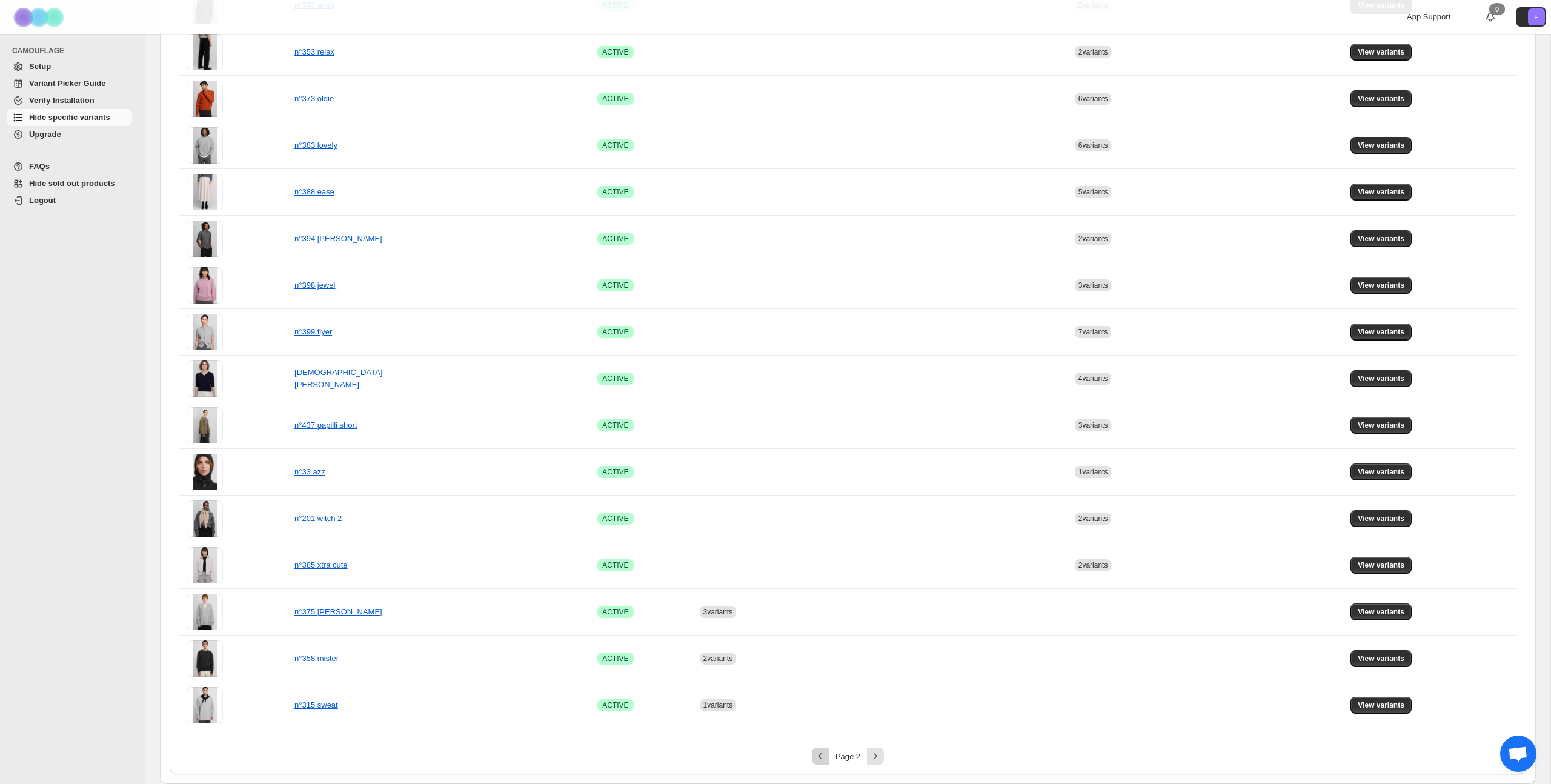
click at [817, 428] on icon "Previous" at bounding box center [820, 756] width 12 height 12
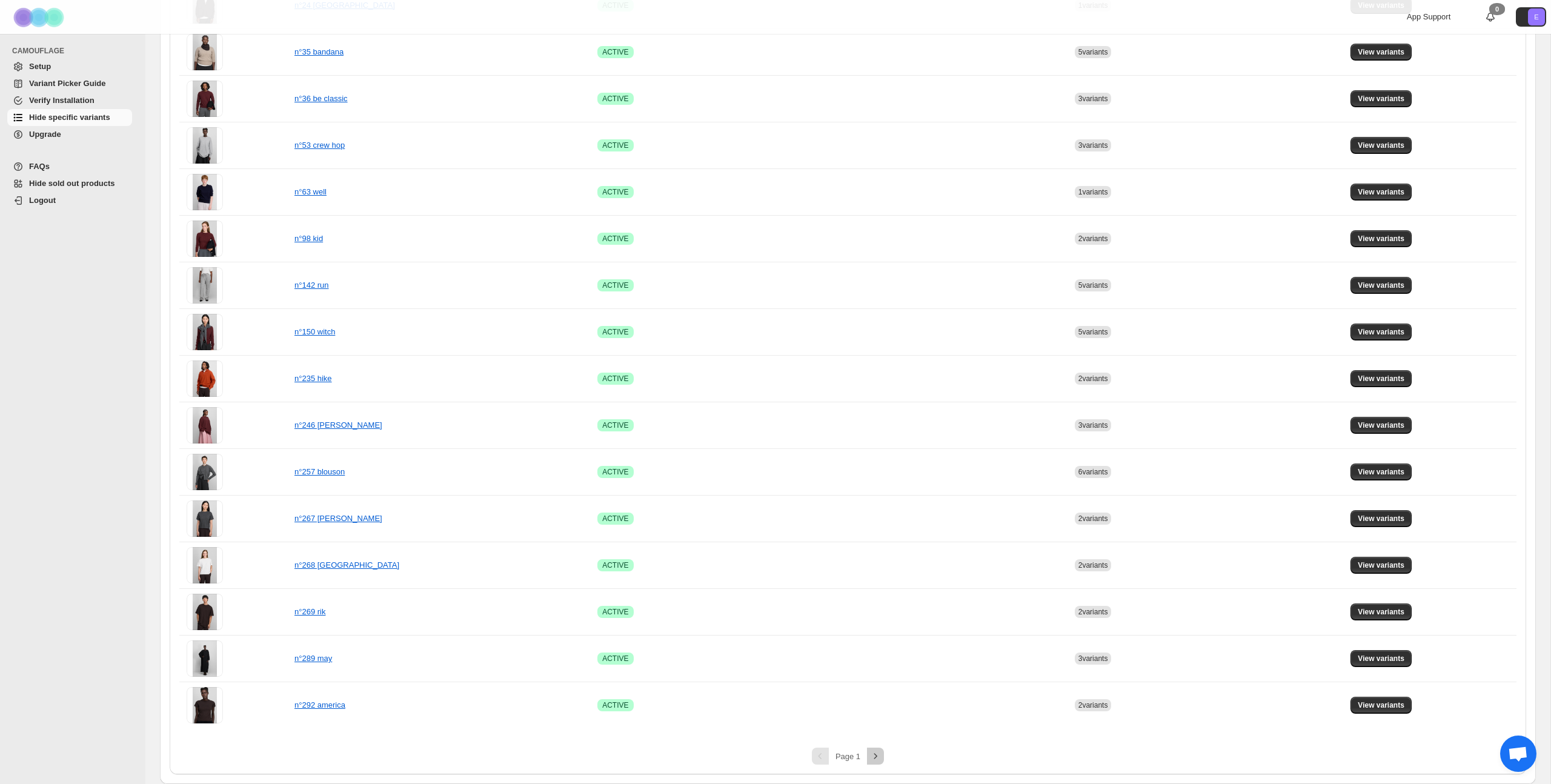
drag, startPoint x: 871, startPoint y: 760, endPoint x: 839, endPoint y: 716, distance: 54.4
click at [871, 428] on icon "Next" at bounding box center [876, 756] width 12 height 12
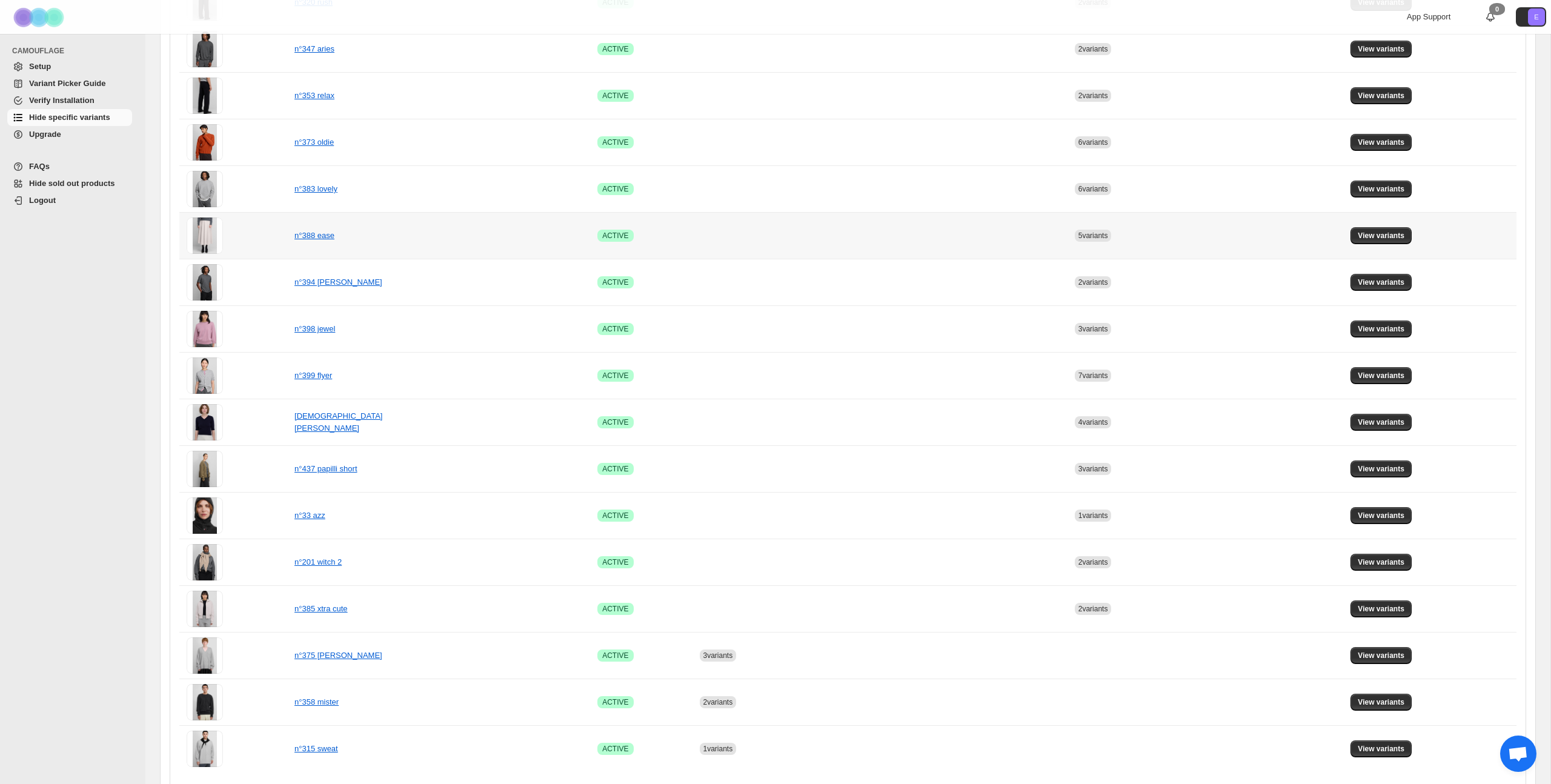
scroll to position [472, 0]
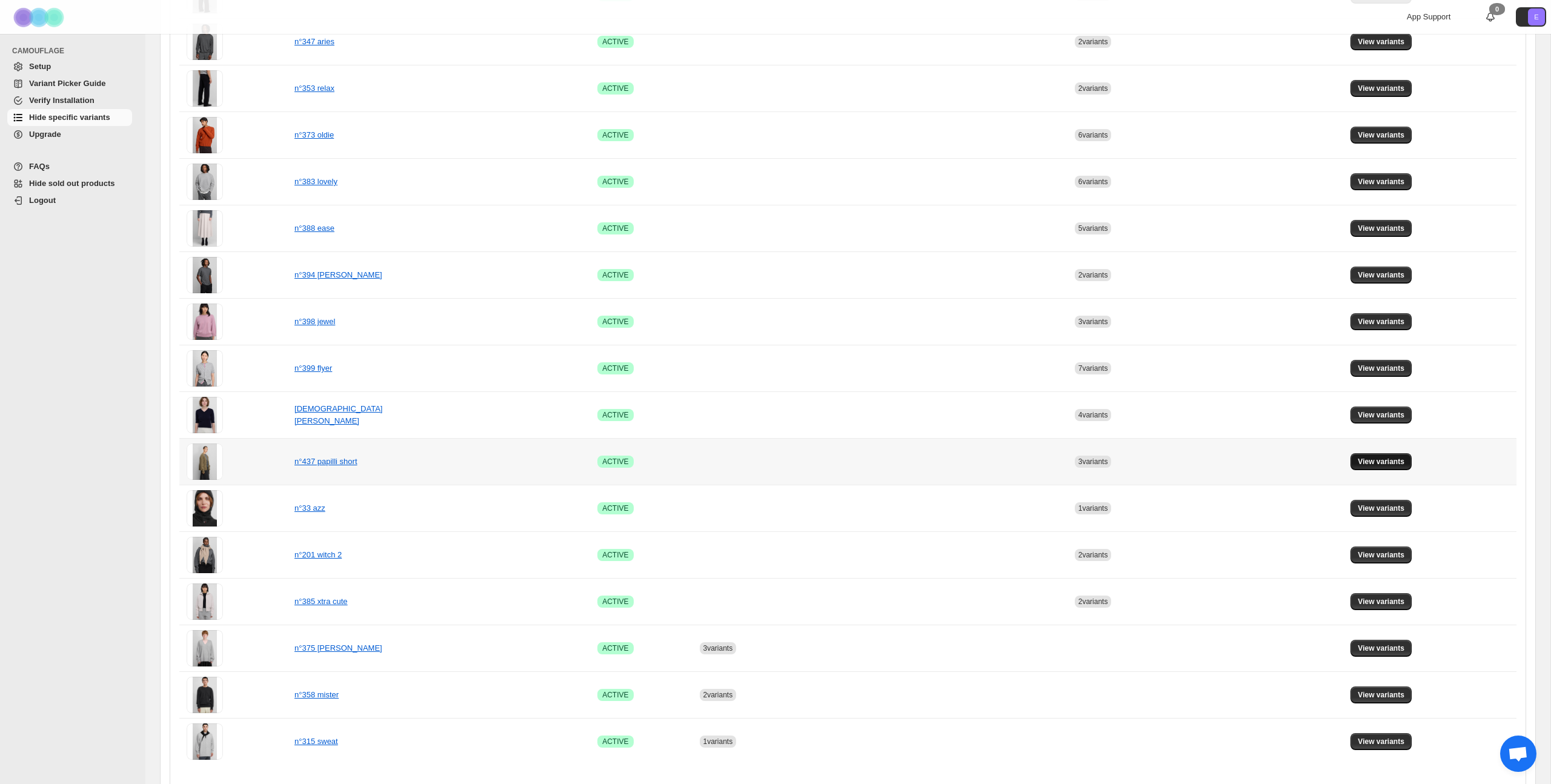
click at [890, 428] on span "View variants" at bounding box center [1381, 461] width 47 height 10
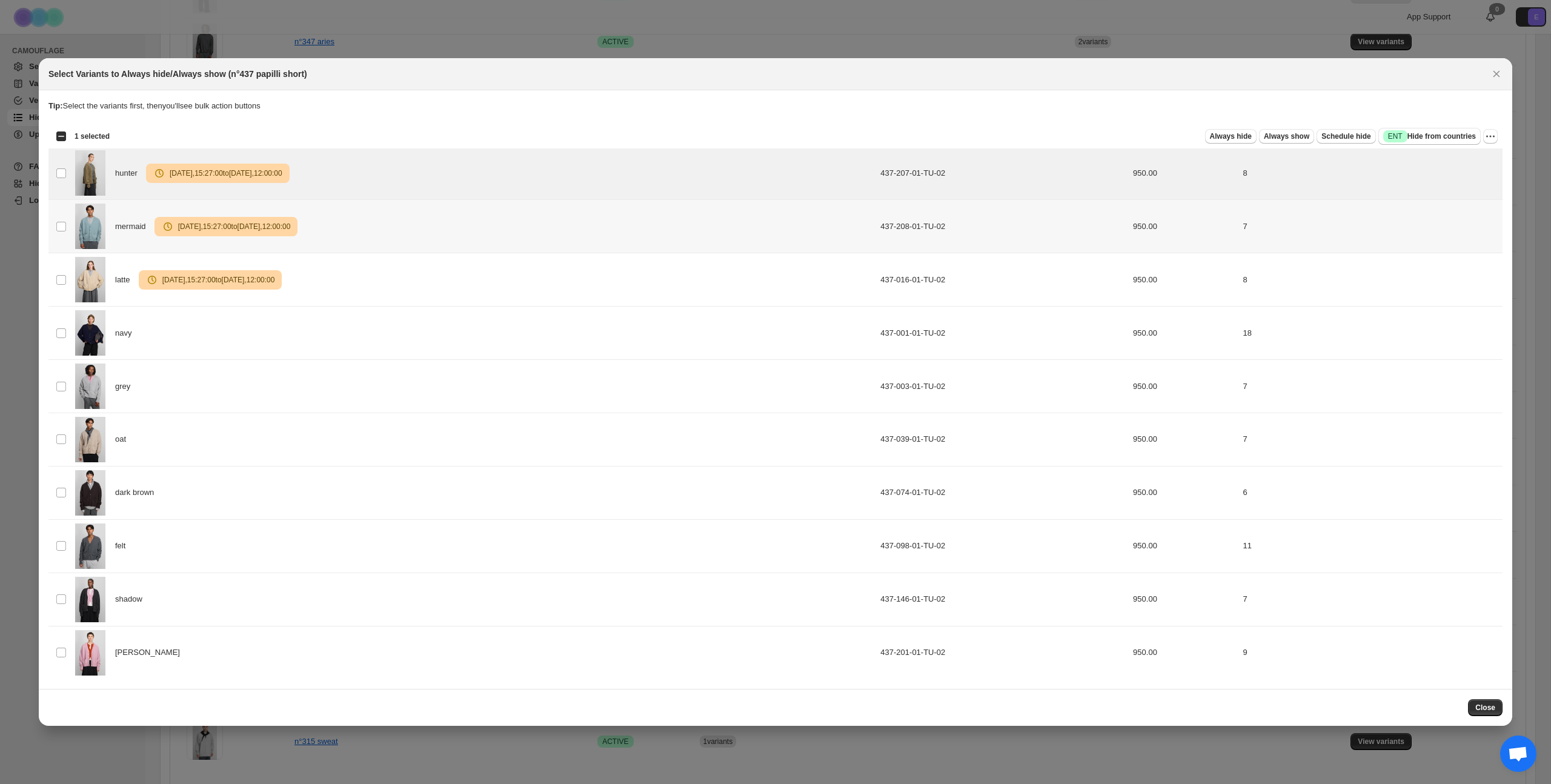
click at [67, 232] on td "Select product variant" at bounding box center [59, 227] width 23 height 53
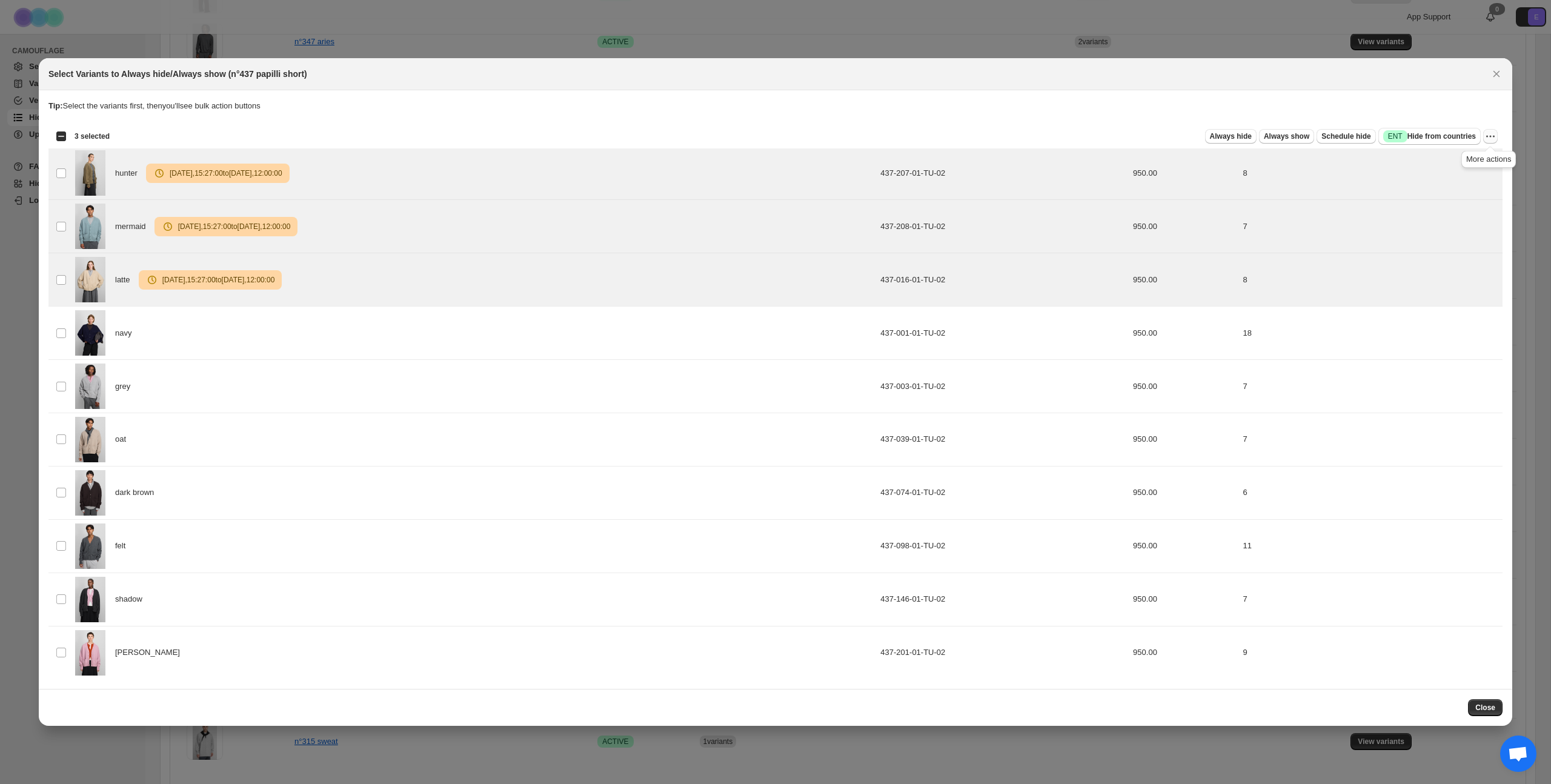
click at [890, 139] on icon "More actions" at bounding box center [1491, 136] width 12 height 12
click at [890, 206] on span "Undo scheduled hide" at bounding box center [1440, 201] width 74 height 9
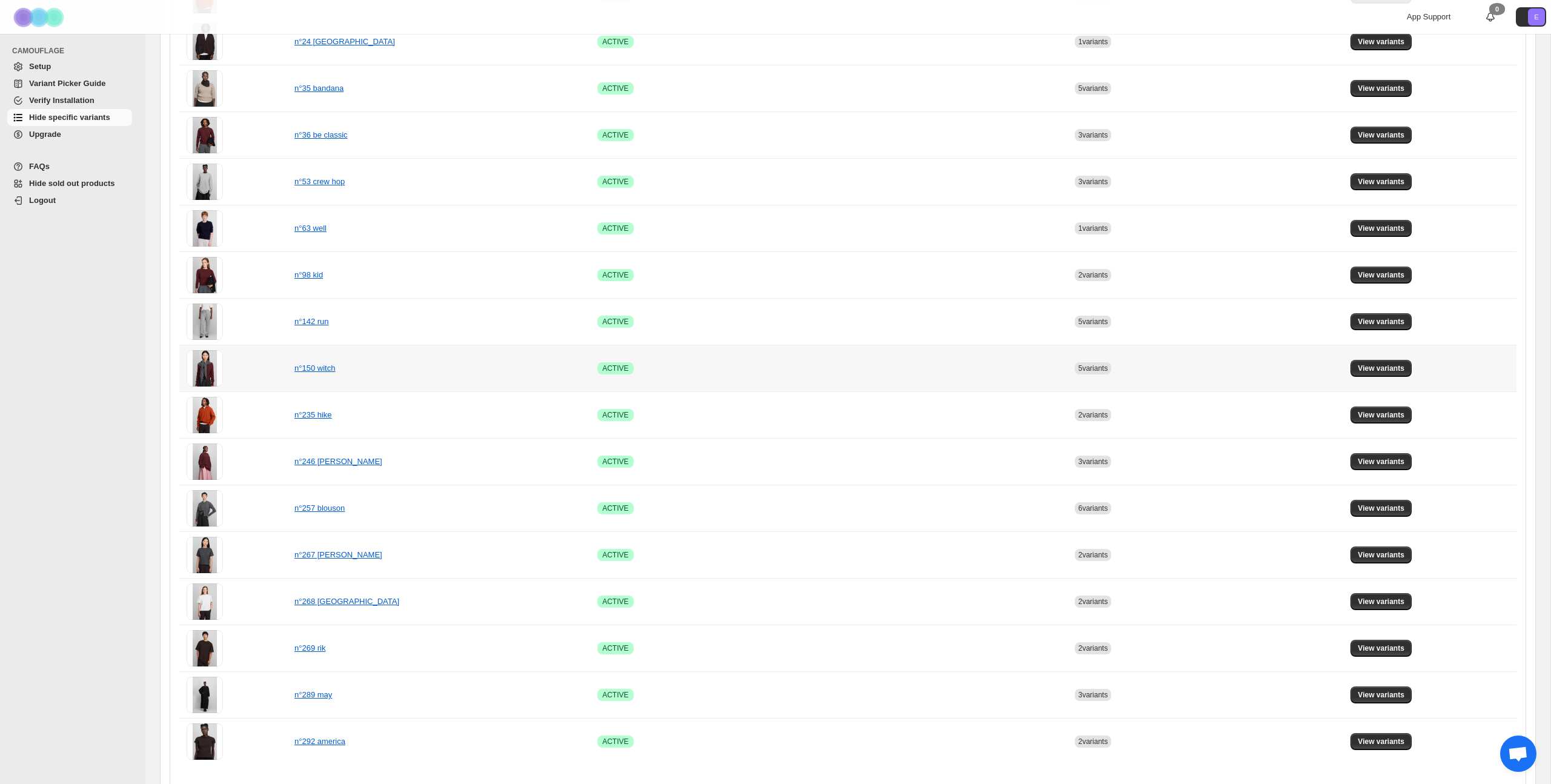
scroll to position [508, 0]
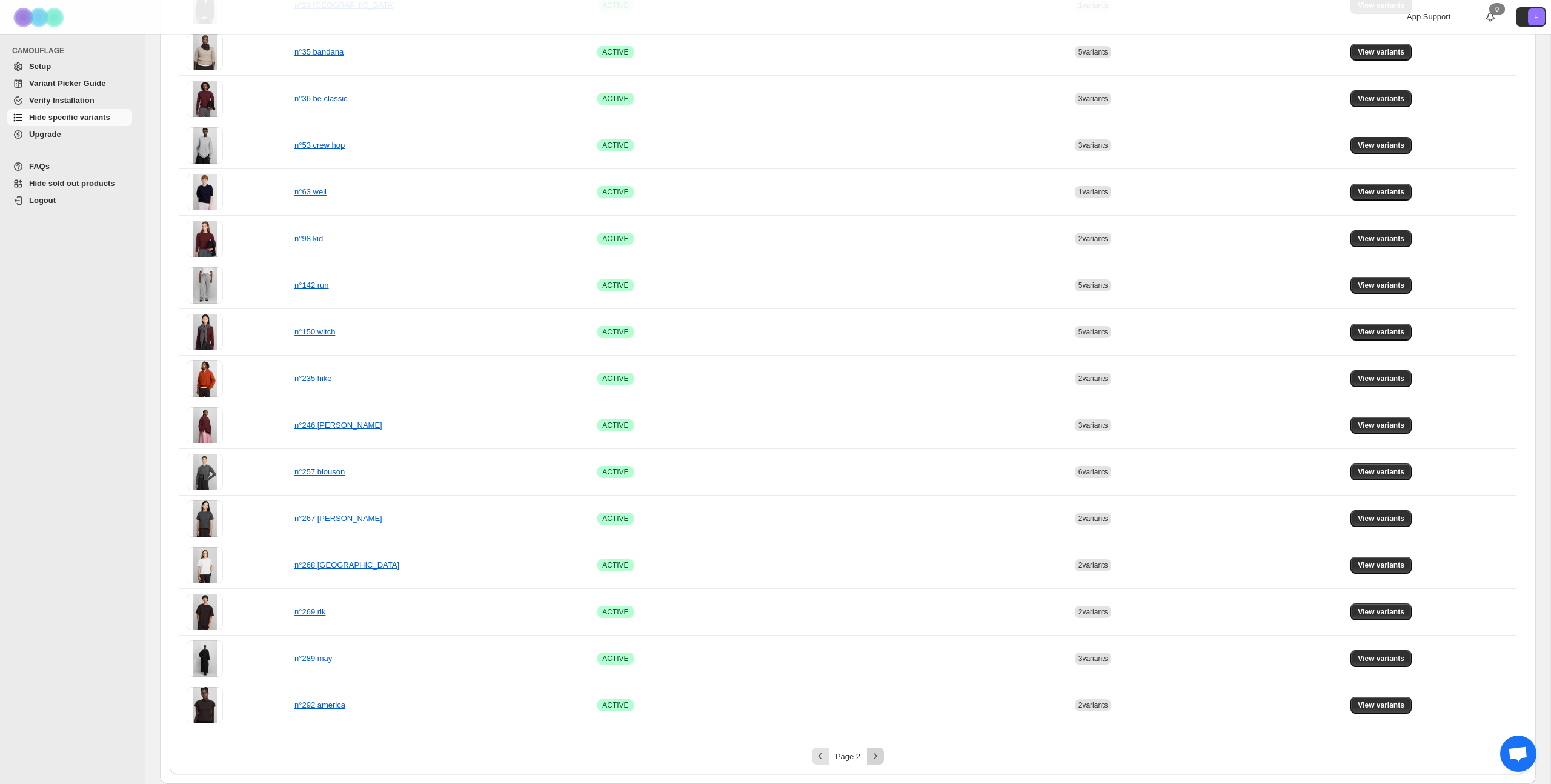
click at [870, 428] on icon "Next" at bounding box center [876, 756] width 12 height 12
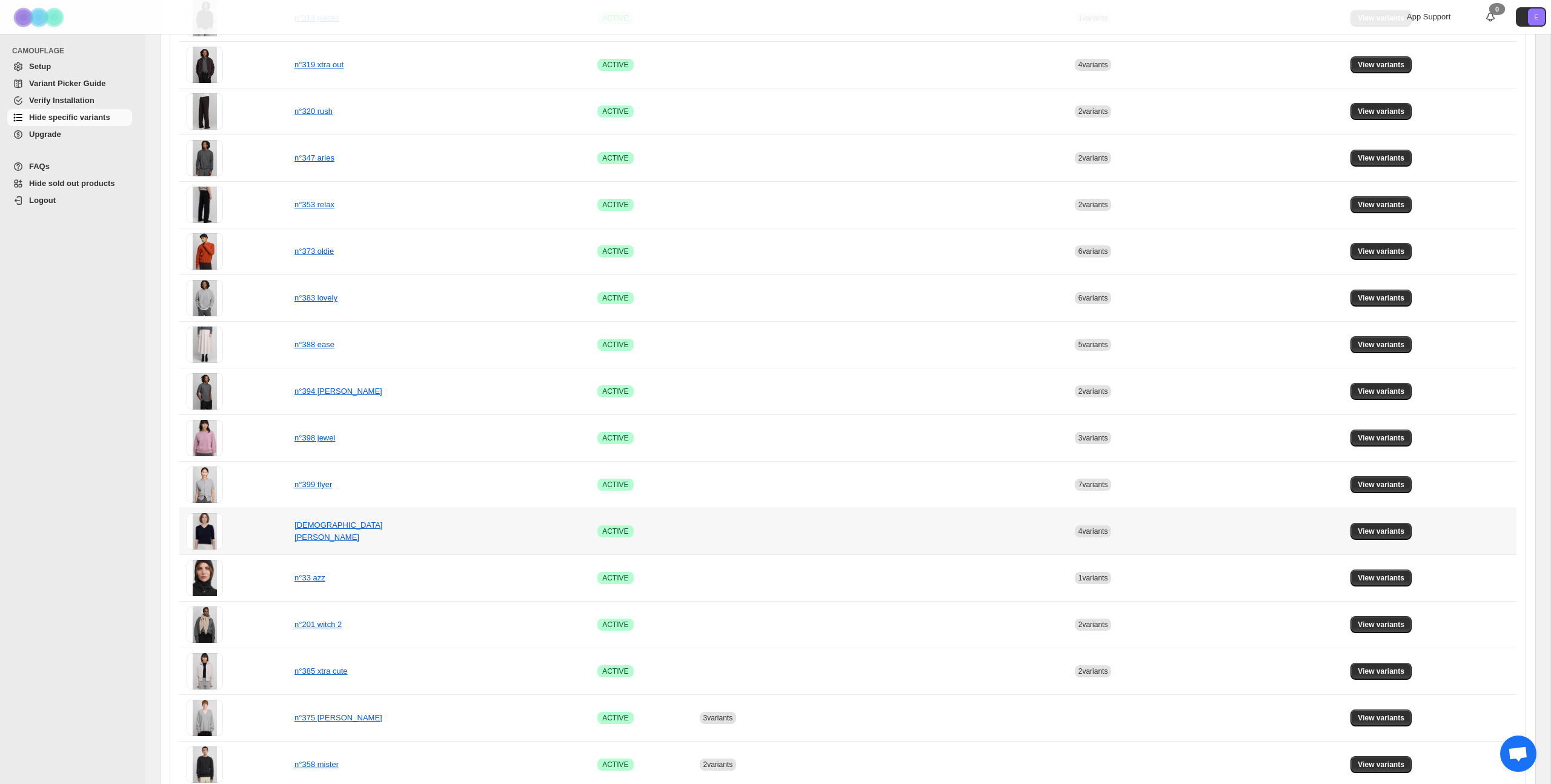
scroll to position [462, 0]
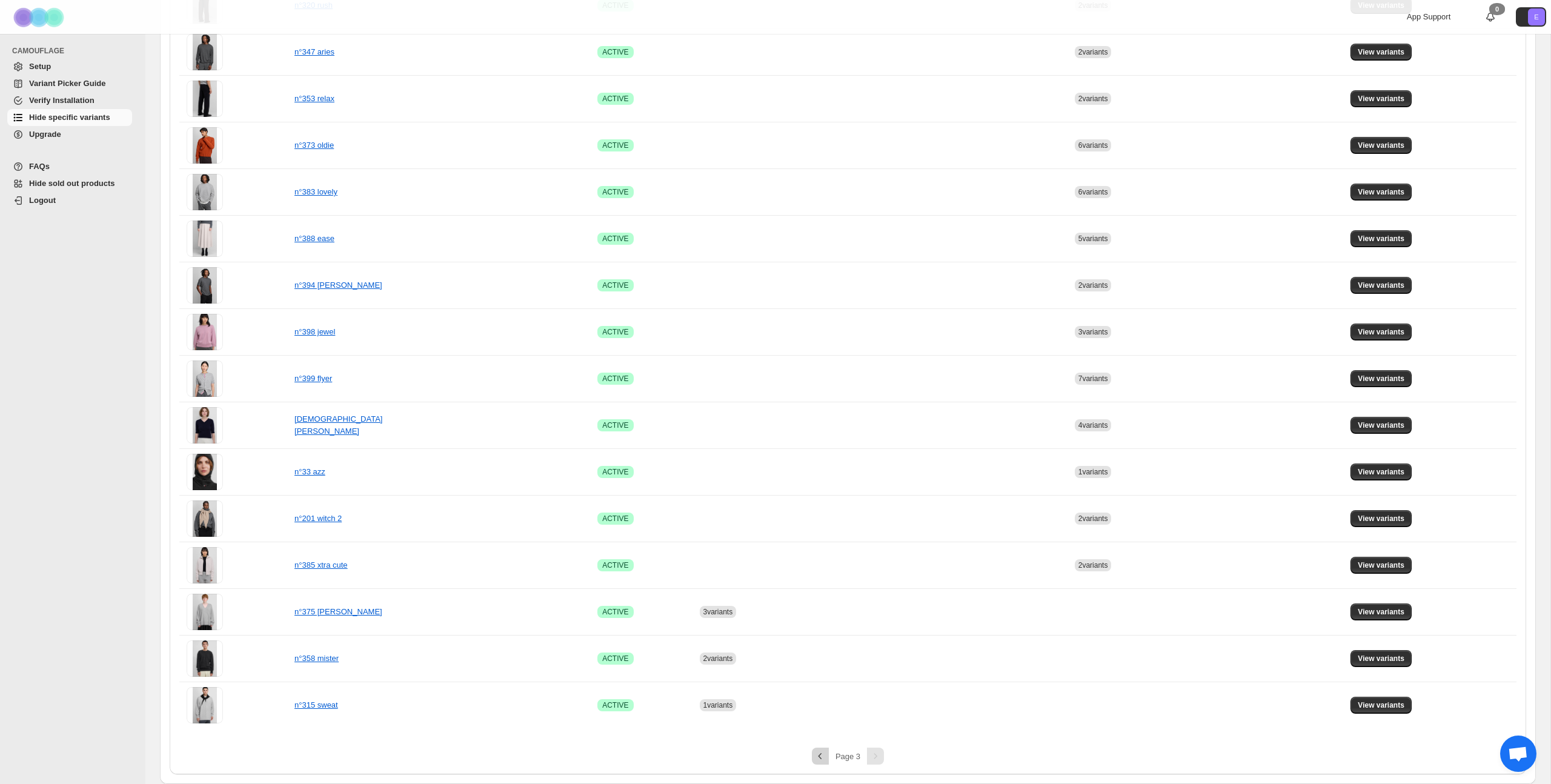
click at [823, 428] on icon "Previous" at bounding box center [820, 756] width 12 height 12
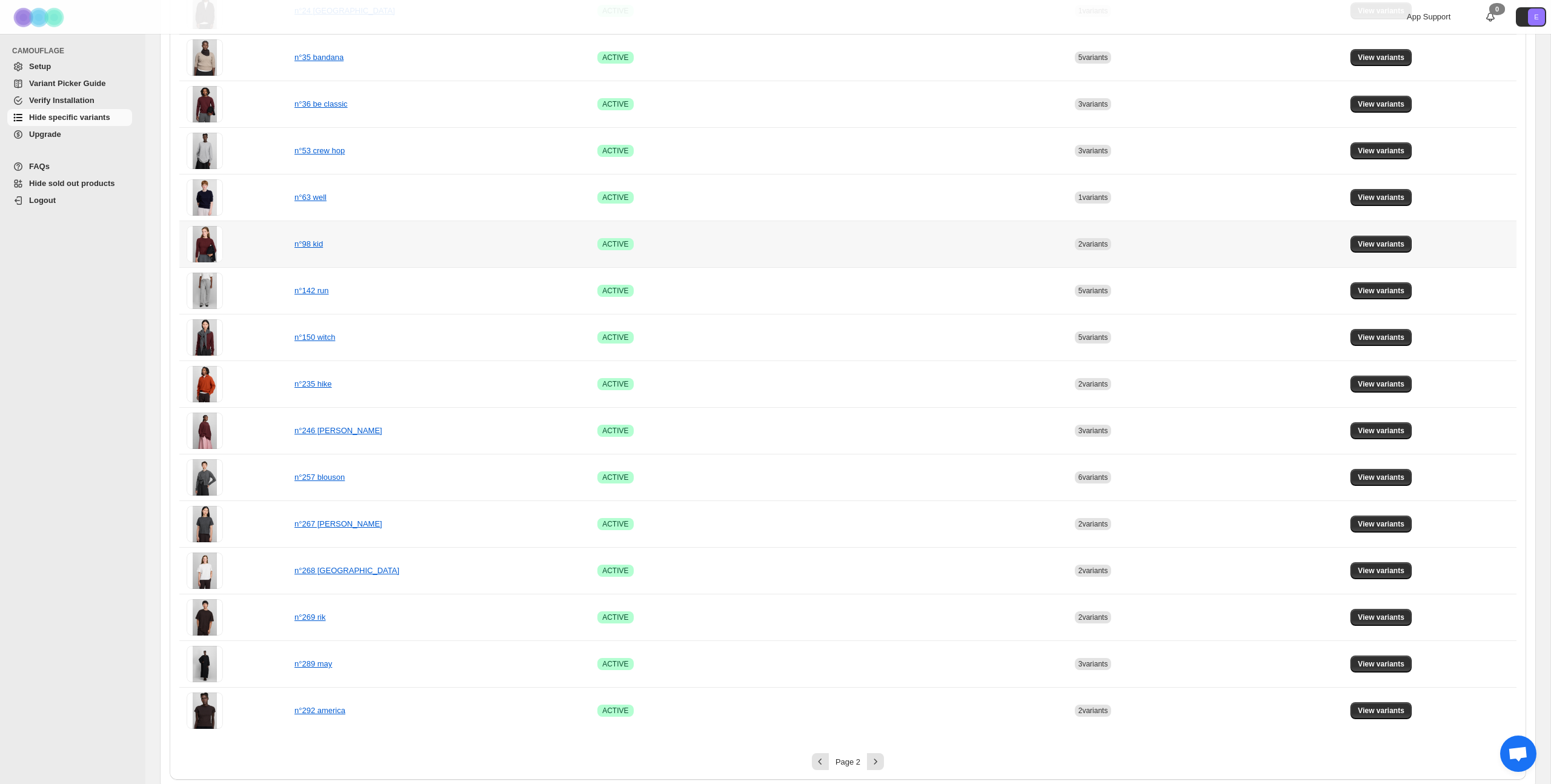
scroll to position [508, 0]
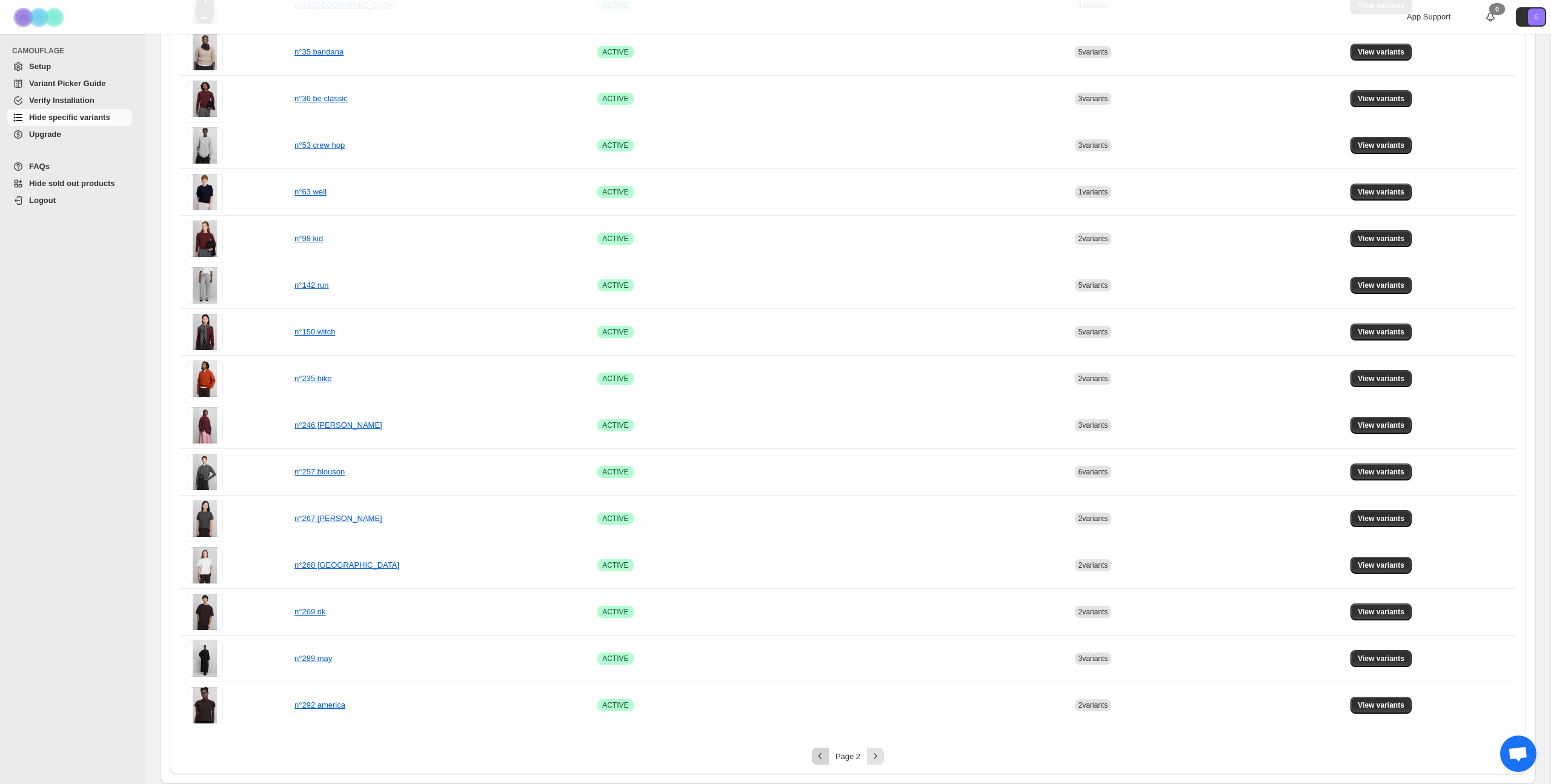
click at [820, 428] on icon "Previous" at bounding box center [820, 756] width 12 height 12
